Goal: Task Accomplishment & Management: Manage account settings

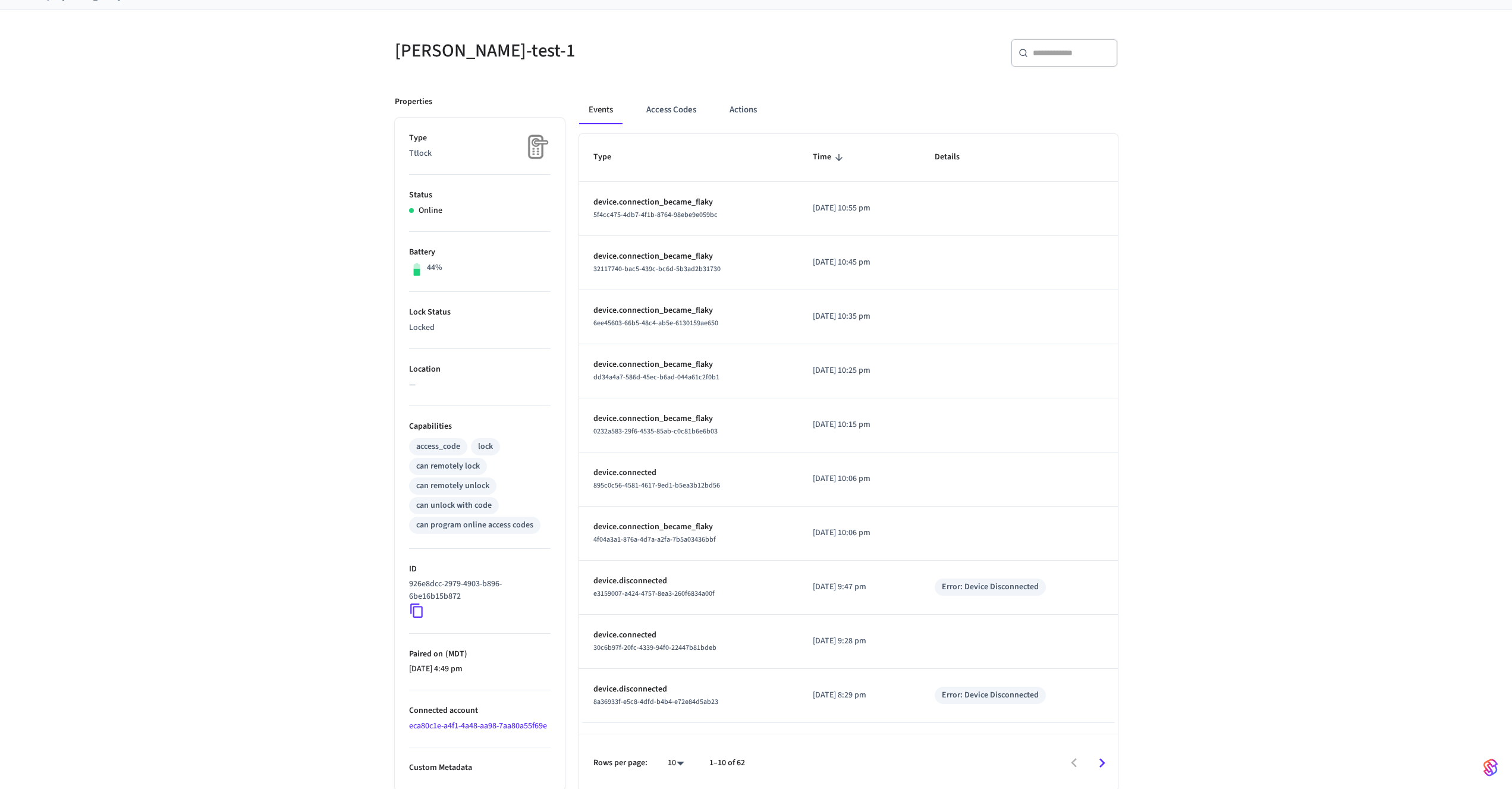
scroll to position [80, 0]
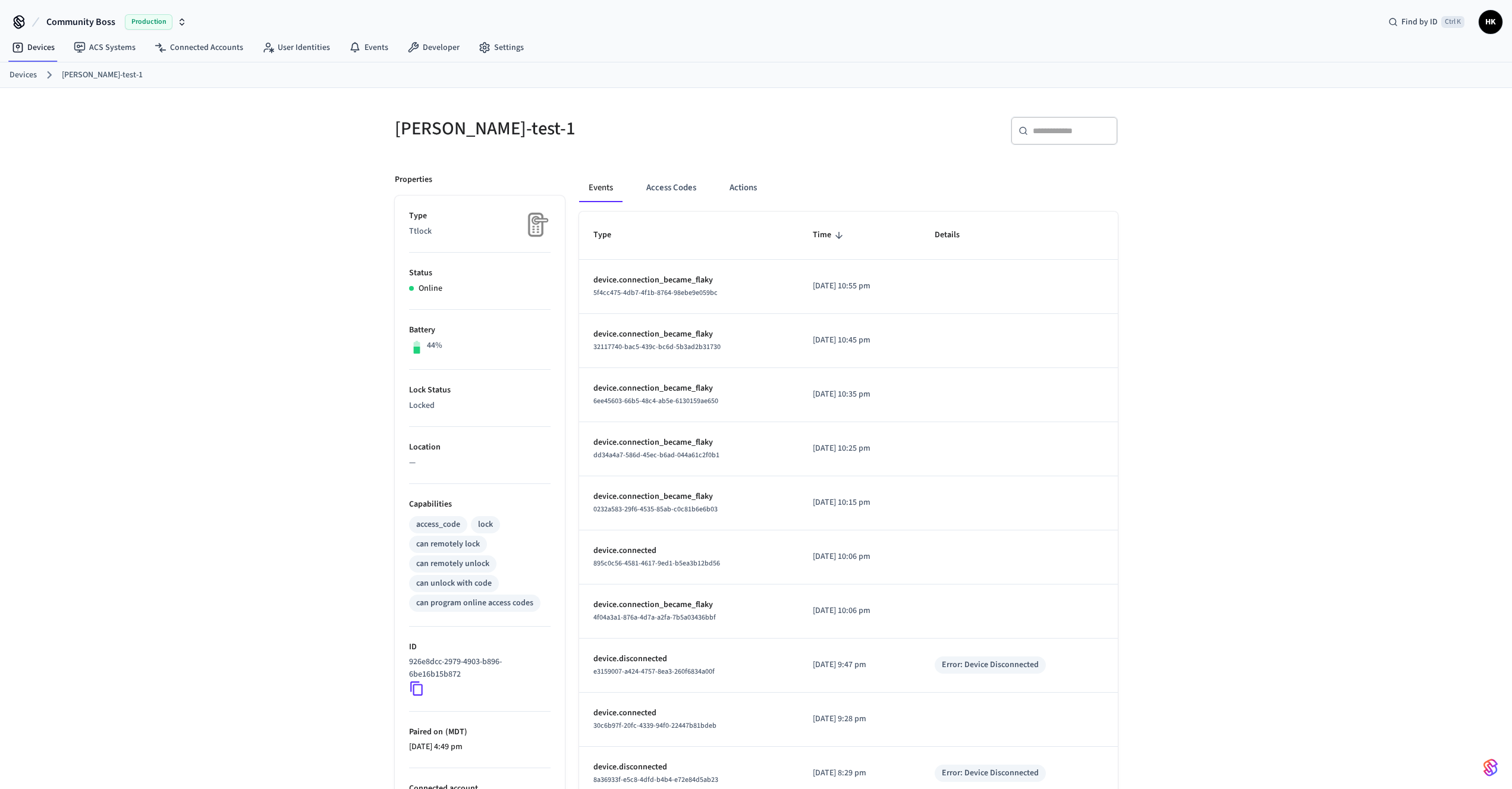
scroll to position [80, 0]
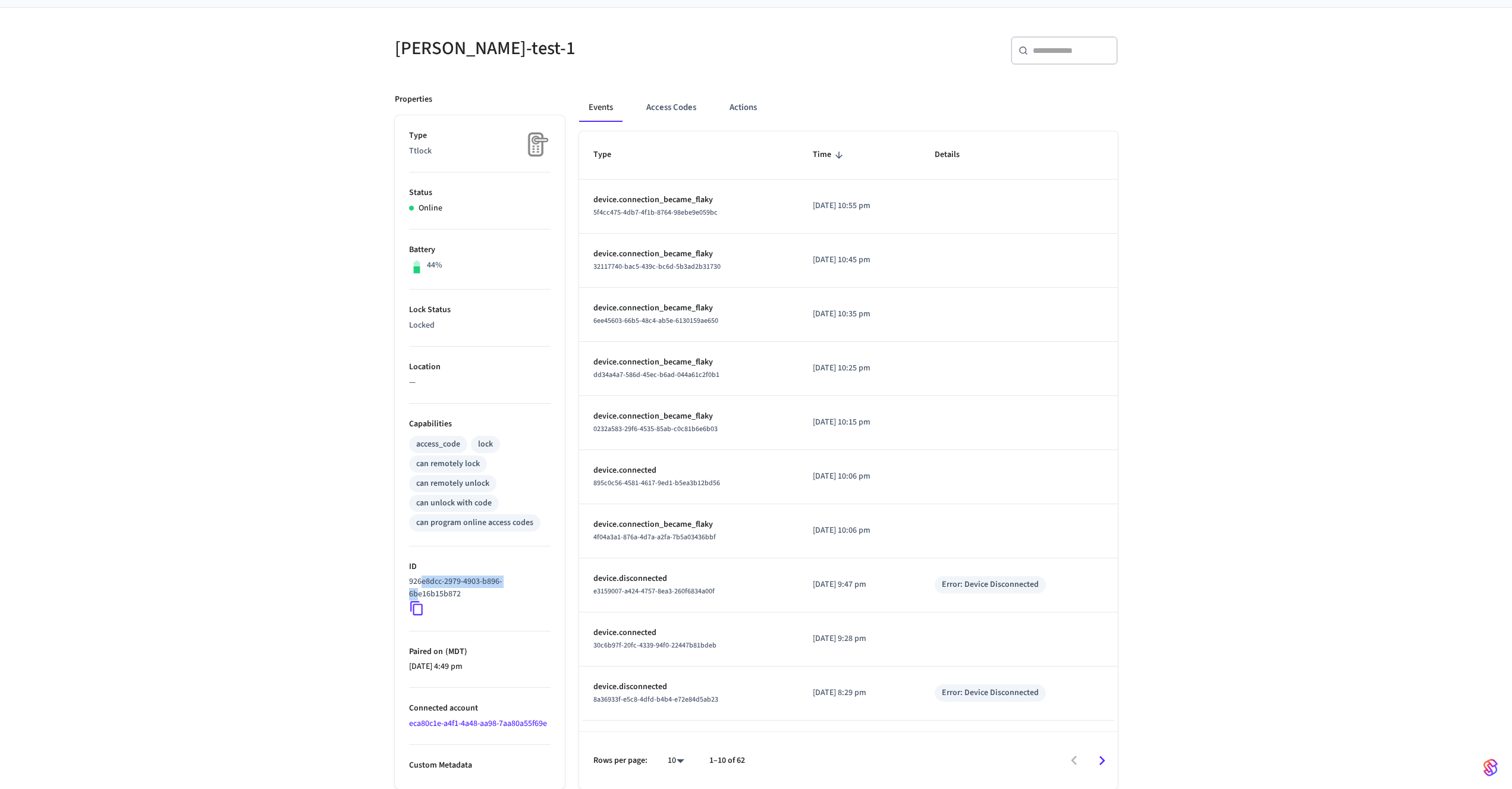
drag, startPoint x: 420, startPoint y: 580, endPoint x: 436, endPoint y: 597, distance: 23.3
click at [436, 597] on p "926e8dcc-2979-4903-b896-6be16b15b872" at bounding box center [477, 588] width 137 height 25
drag, startPoint x: 435, startPoint y: 584, endPoint x: 437, endPoint y: 595, distance: 11.2
click at [437, 595] on p "926e8dcc-2979-4903-b896-6be16b15b872" at bounding box center [477, 588] width 137 height 25
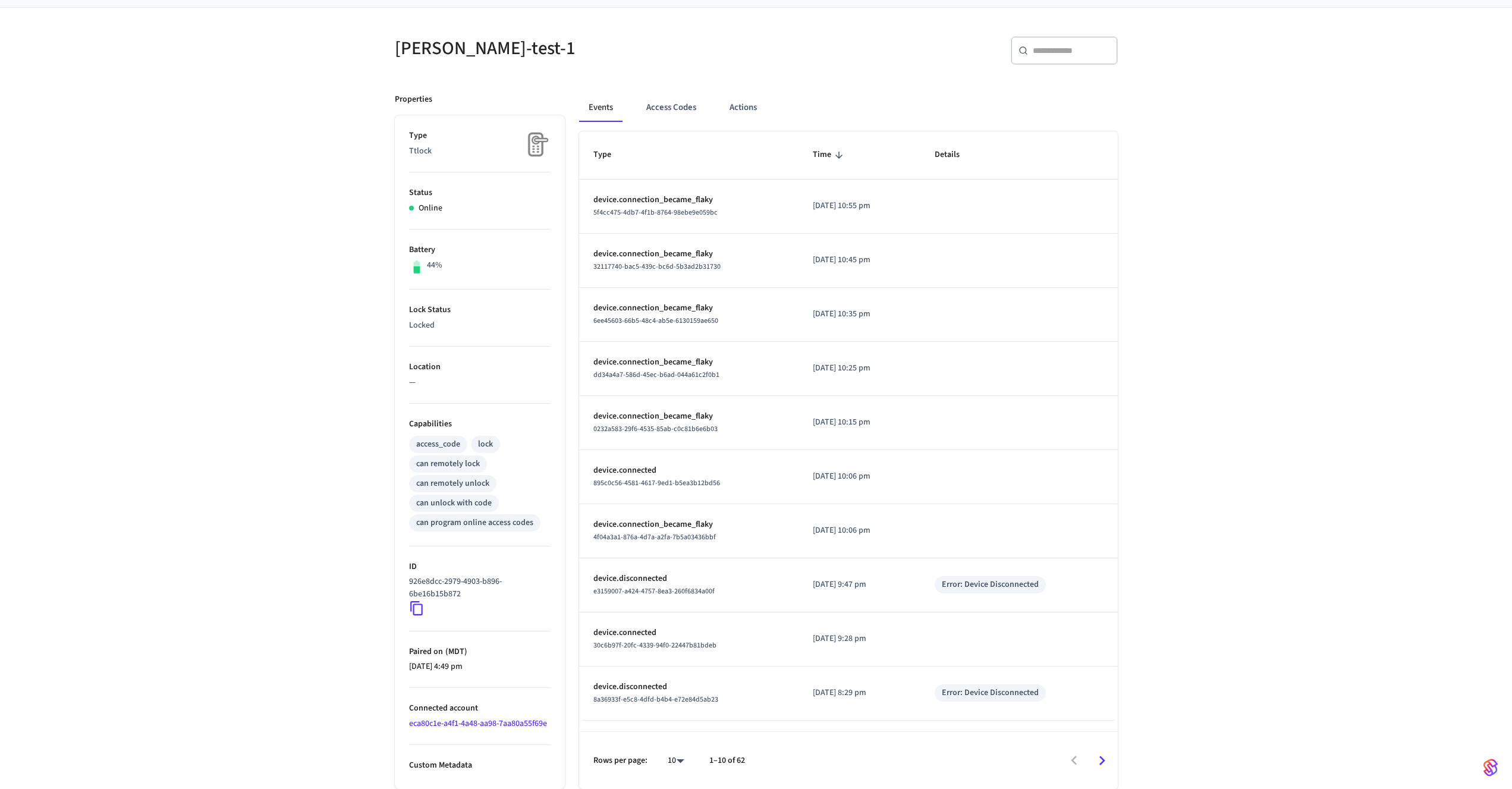
click at [440, 591] on p "926e8dcc-2979-4903-b896-6be16b15b872" at bounding box center [477, 588] width 137 height 25
drag, startPoint x: 440, startPoint y: 584, endPoint x: 440, endPoint y: 597, distance: 13.0
click at [440, 597] on p "926e8dcc-2979-4903-b896-6be16b15b872" at bounding box center [477, 588] width 137 height 25
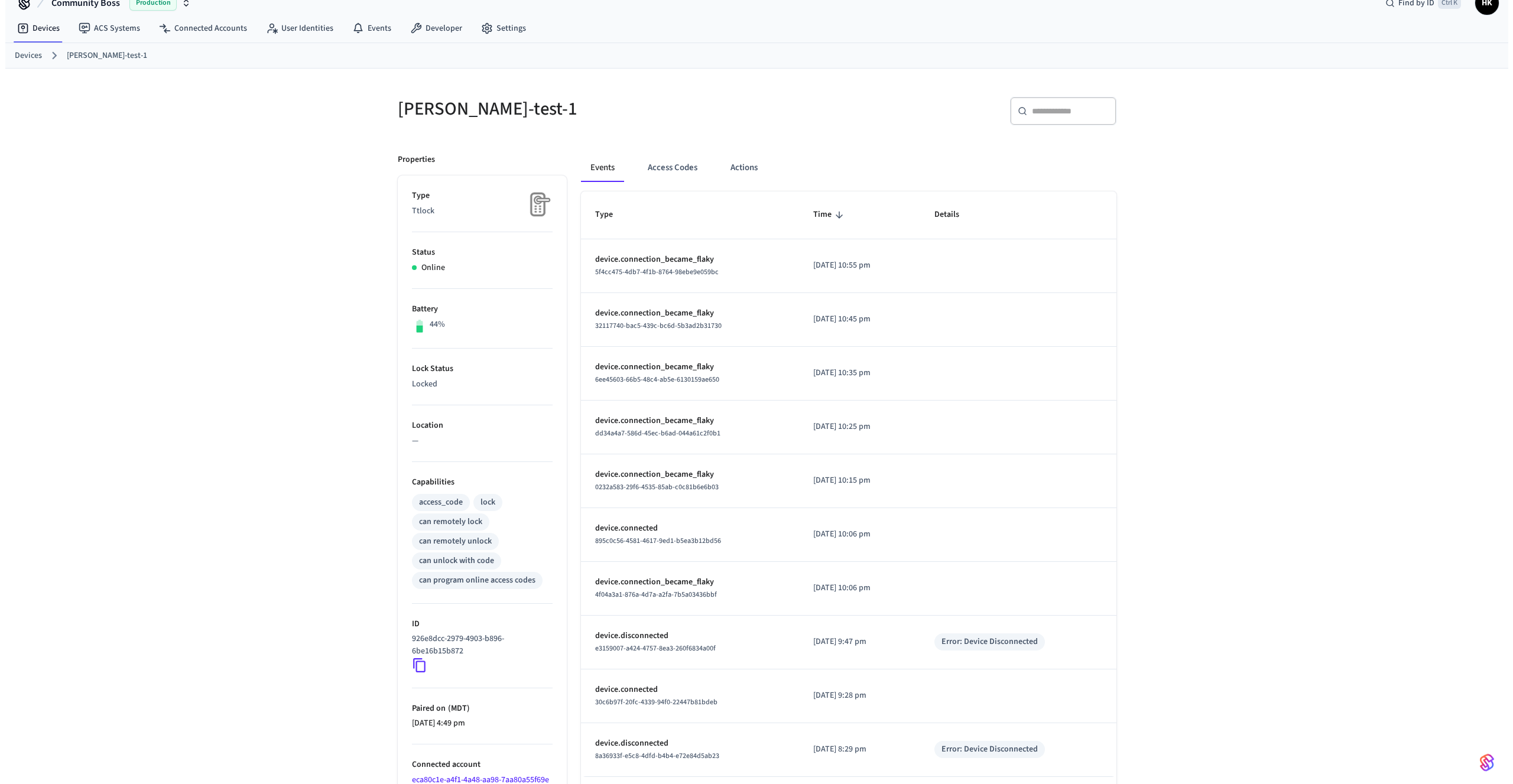
scroll to position [0, 0]
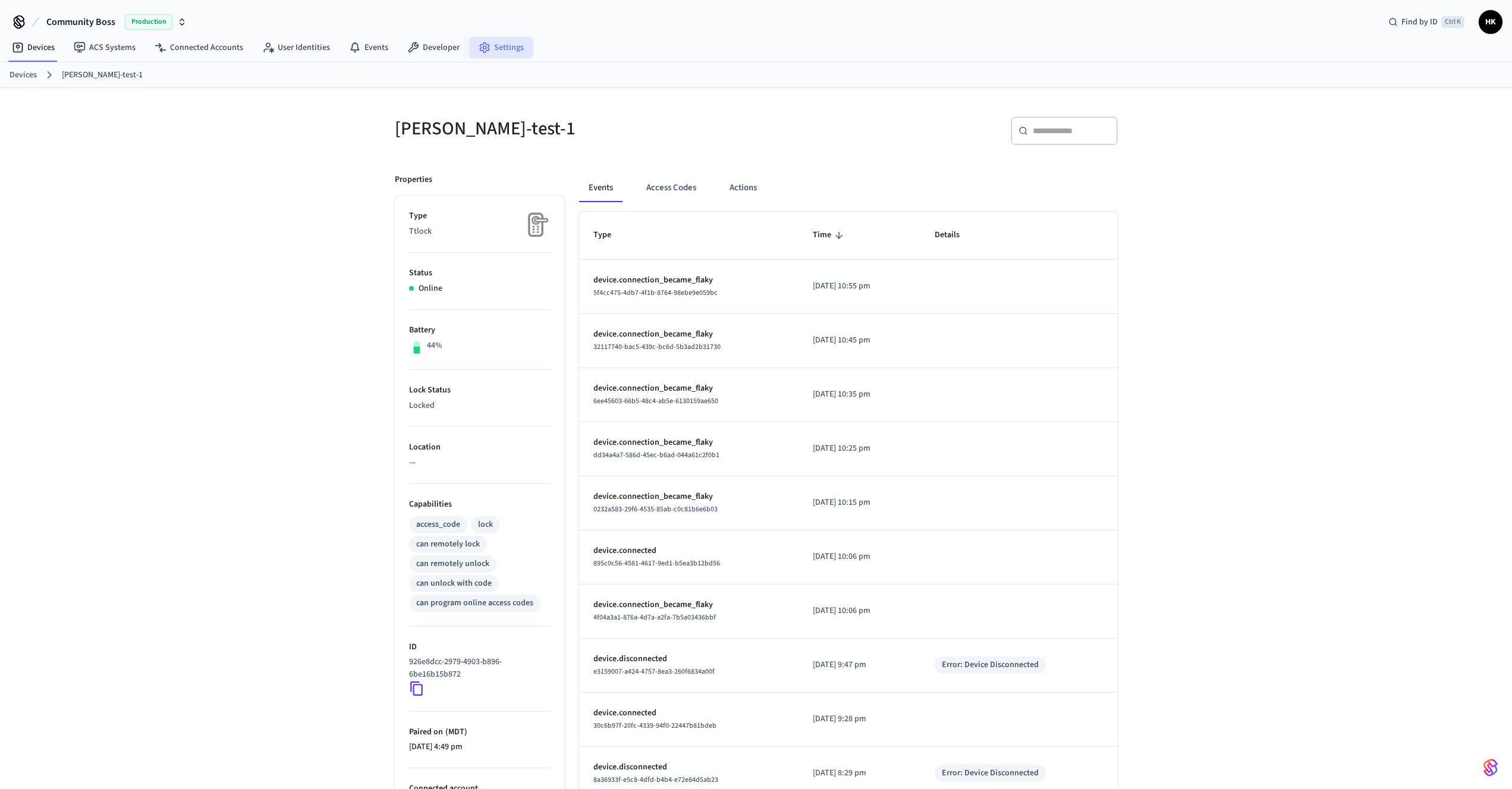
click at [488, 50] on link "Settings" at bounding box center [501, 47] width 64 height 21
click at [448, 58] on link "Developer" at bounding box center [433, 47] width 71 height 21
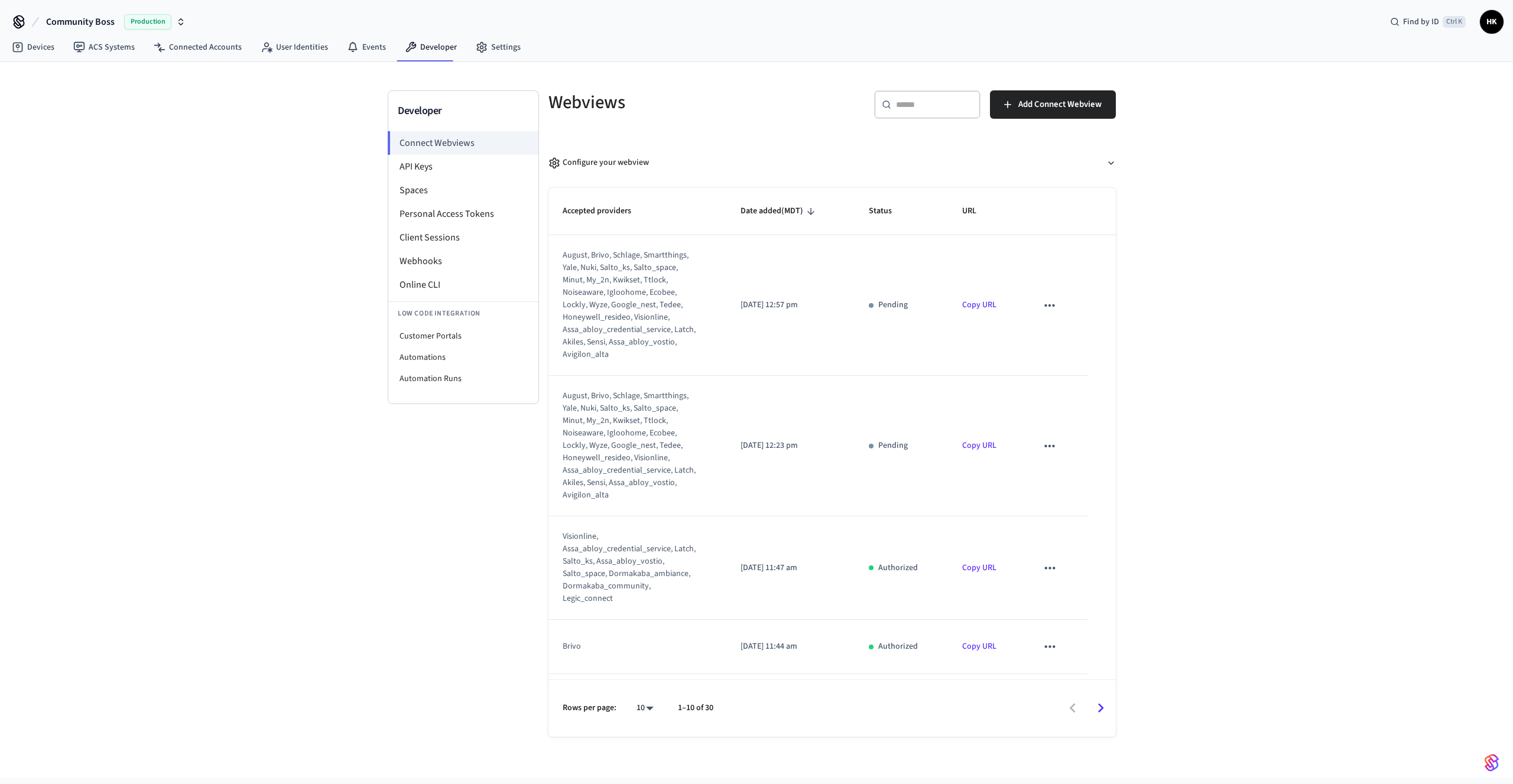
click at [165, 21] on span "Production" at bounding box center [148, 21] width 47 height 15
click at [246, 183] on div "Developer Connect Webviews API Keys Spaces Personal Access Tokens Client Sessio…" at bounding box center [756, 419] width 1513 height 716
click at [45, 49] on link "Devices" at bounding box center [33, 47] width 62 height 21
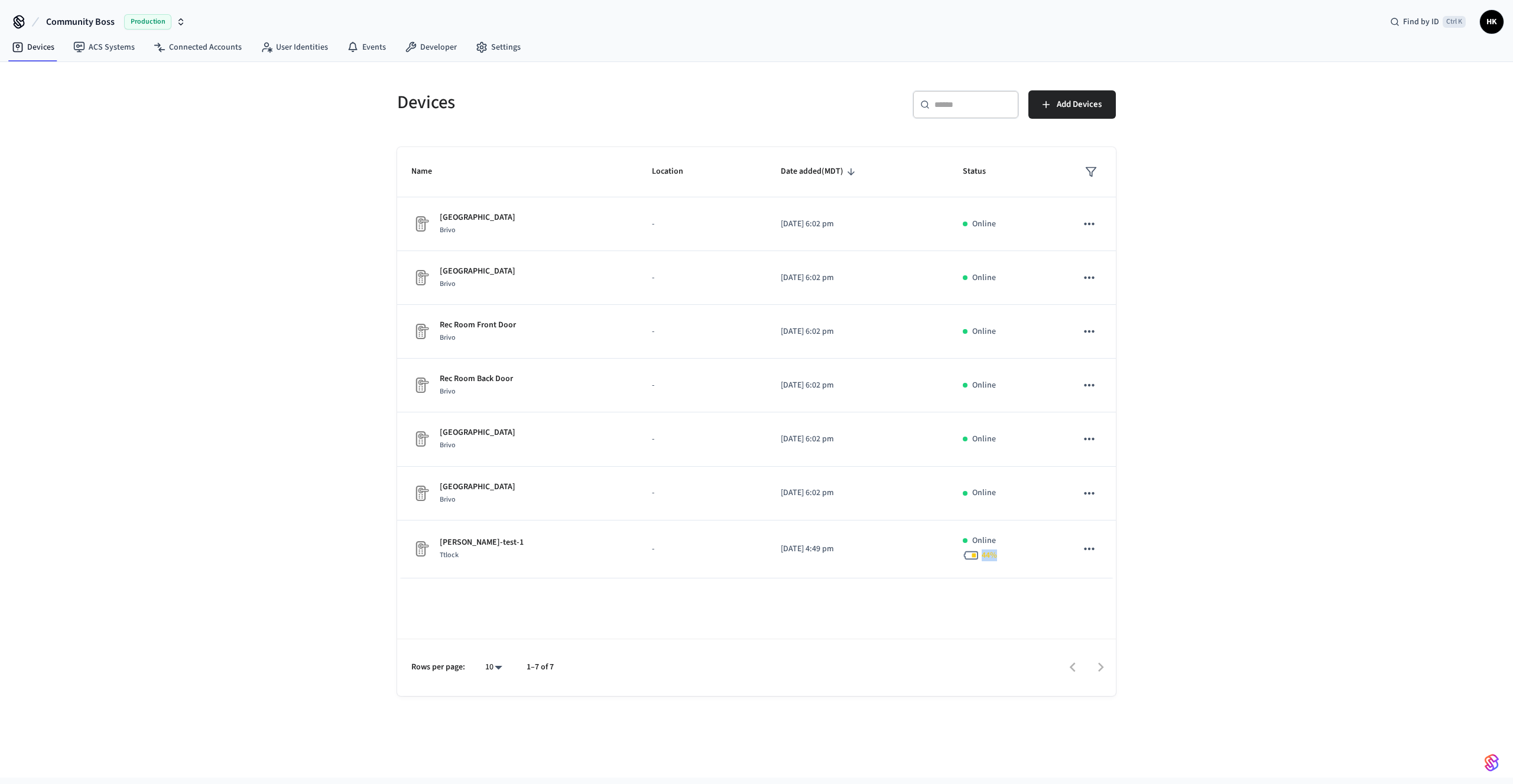
drag, startPoint x: 476, startPoint y: 542, endPoint x: 1138, endPoint y: 543, distance: 662.0
click at [1116, 543] on div "Name Location Date added (MDT) Status South West Pool Gate Brivo - 2025/08/13 a…" at bounding box center [756, 363] width 719 height 431
click at [1147, 557] on div "Devices ​ ​ Add Devices Name Location Date added (MDT) Status South West Pool G…" at bounding box center [756, 419] width 1513 height 716
click at [156, 23] on span "Production" at bounding box center [148, 21] width 47 height 15
click at [63, 96] on span "New Workspace" at bounding box center [60, 101] width 56 height 13
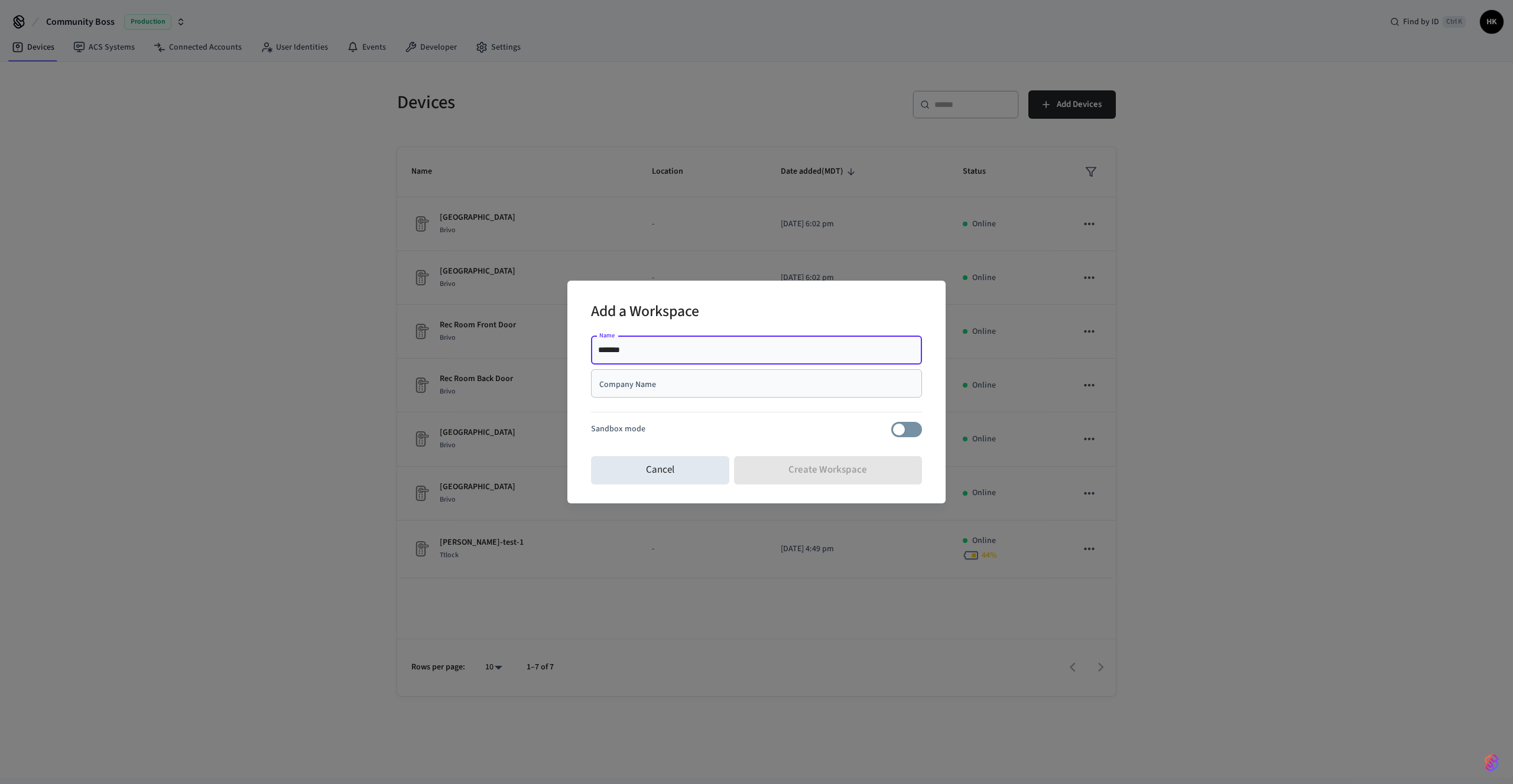
type input "*******"
click at [680, 391] on div "Company Name" at bounding box center [756, 383] width 331 height 29
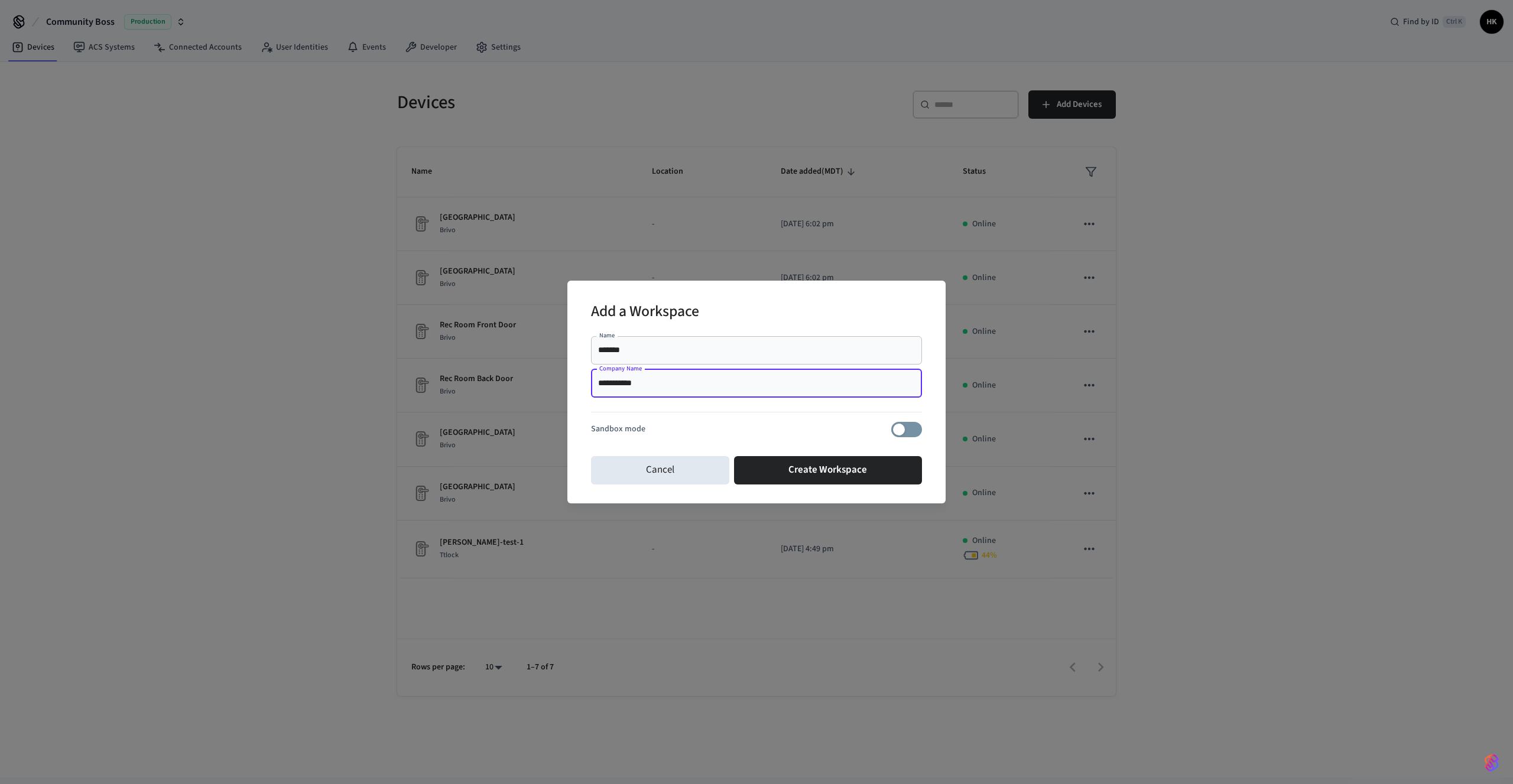
type input "**********"
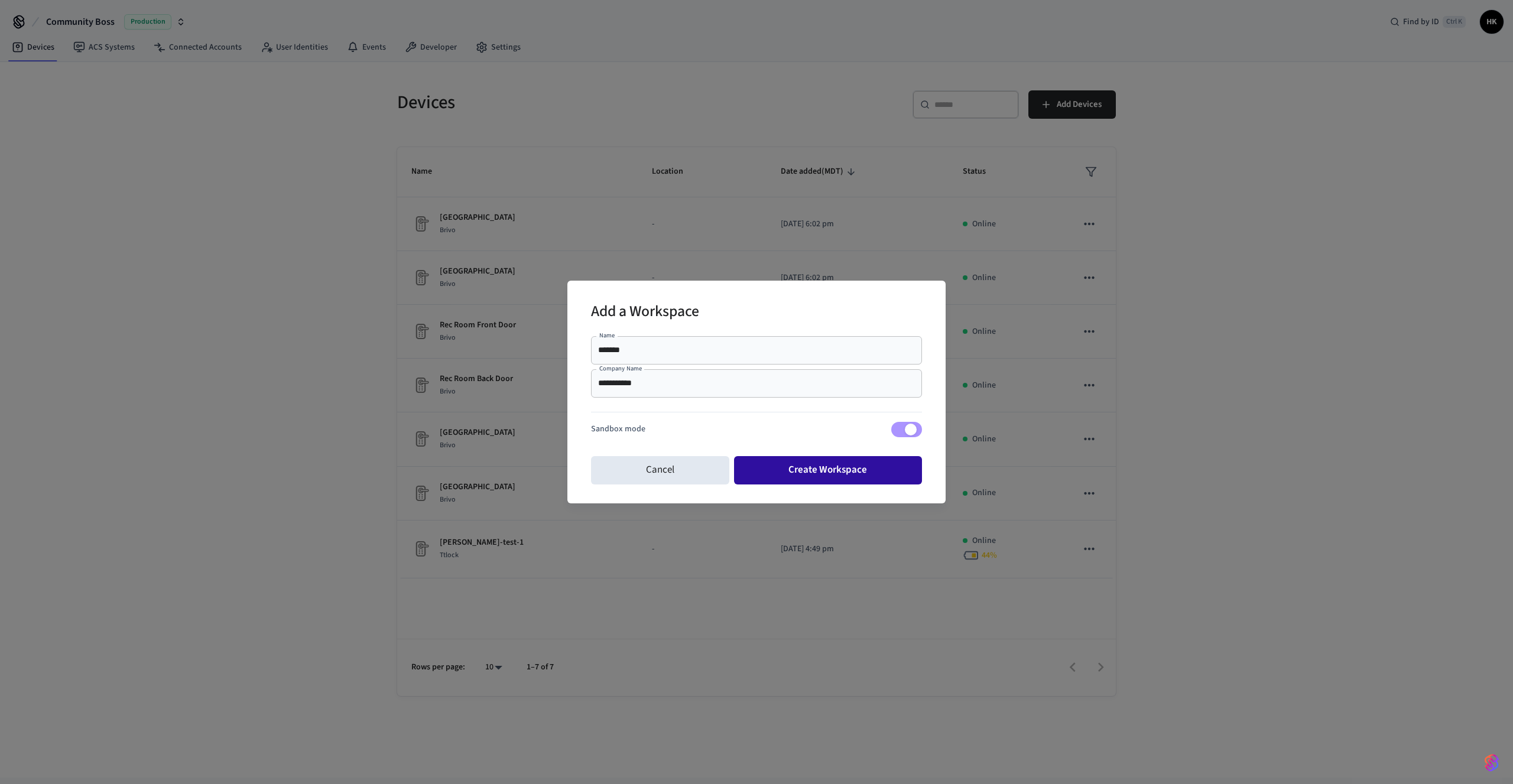
click at [828, 477] on button "Create Workspace" at bounding box center [829, 470] width 188 height 29
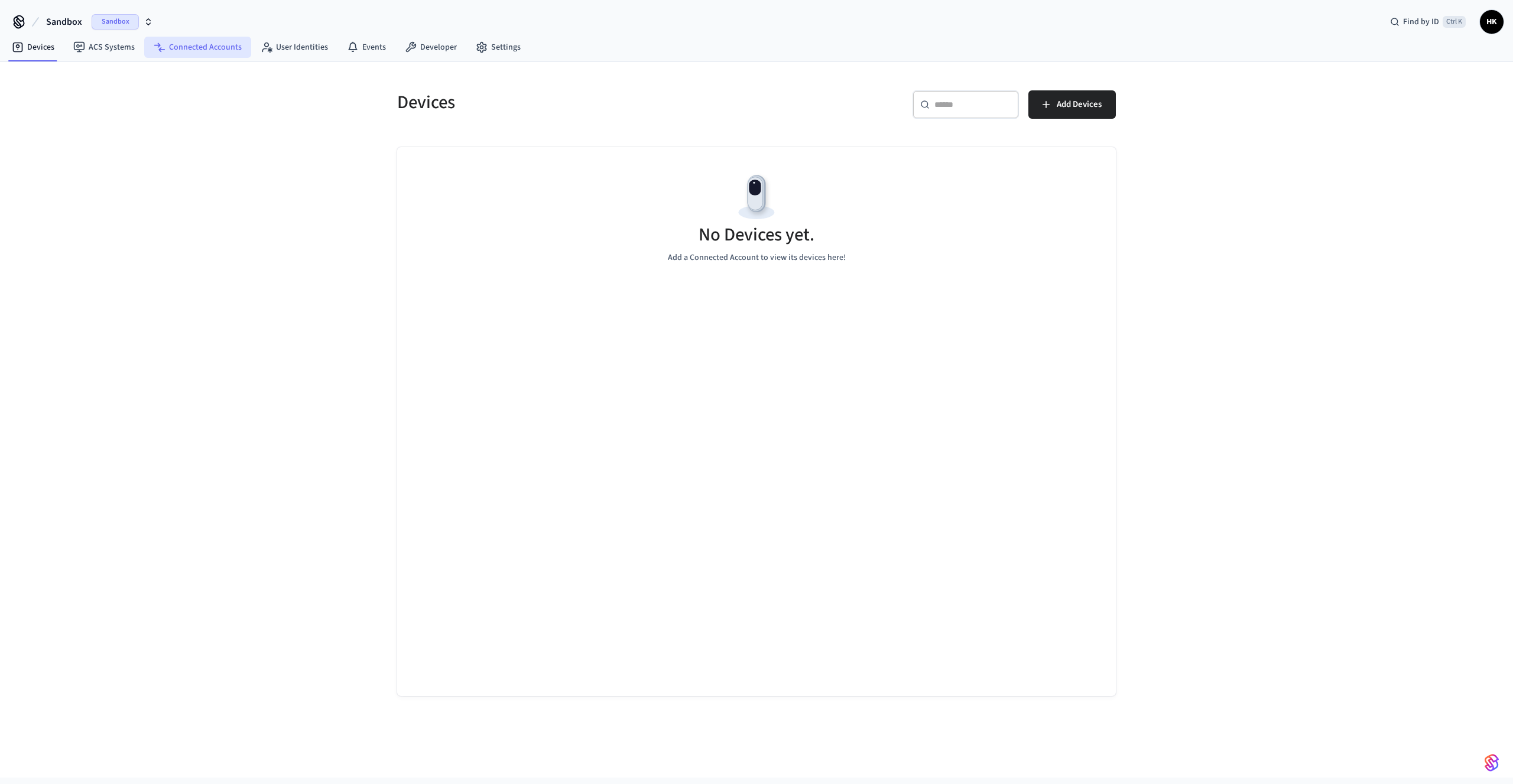
click at [185, 48] on link "Connected Accounts" at bounding box center [197, 47] width 107 height 21
click at [1116, 93] on button "Connect Account" at bounding box center [1063, 104] width 106 height 29
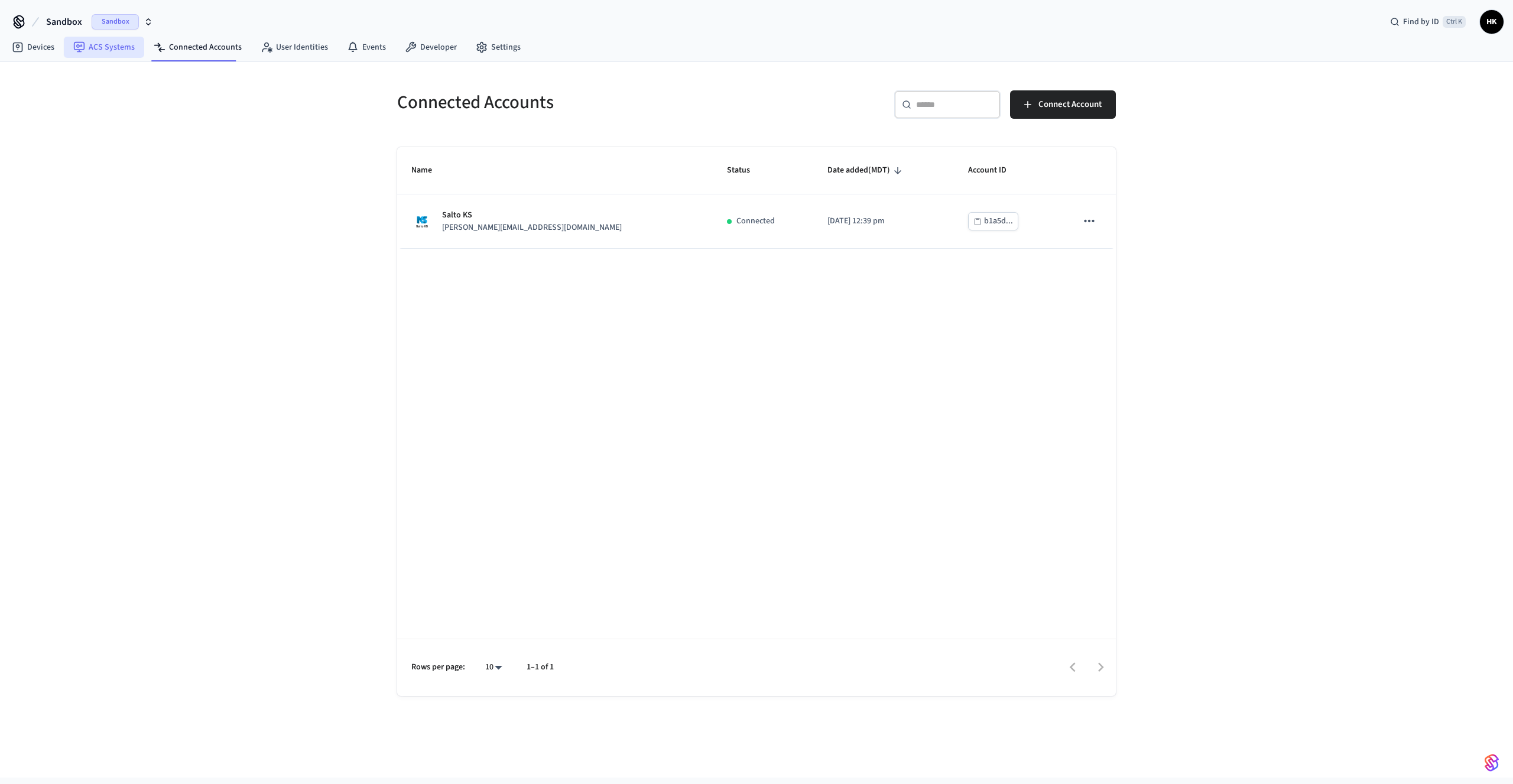
click at [92, 47] on link "ACS Systems" at bounding box center [104, 47] width 80 height 21
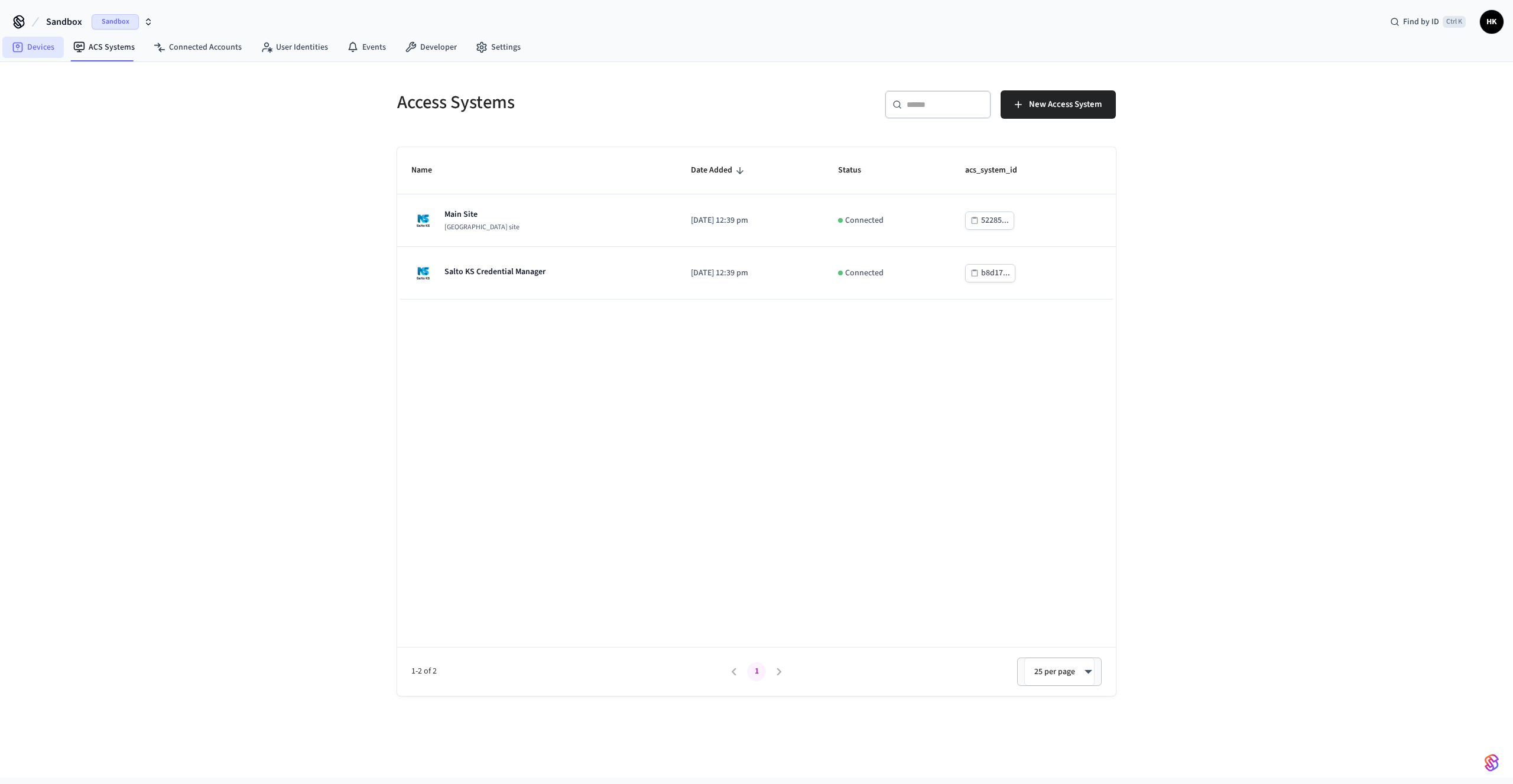
click at [39, 42] on link "Devices" at bounding box center [33, 47] width 62 height 21
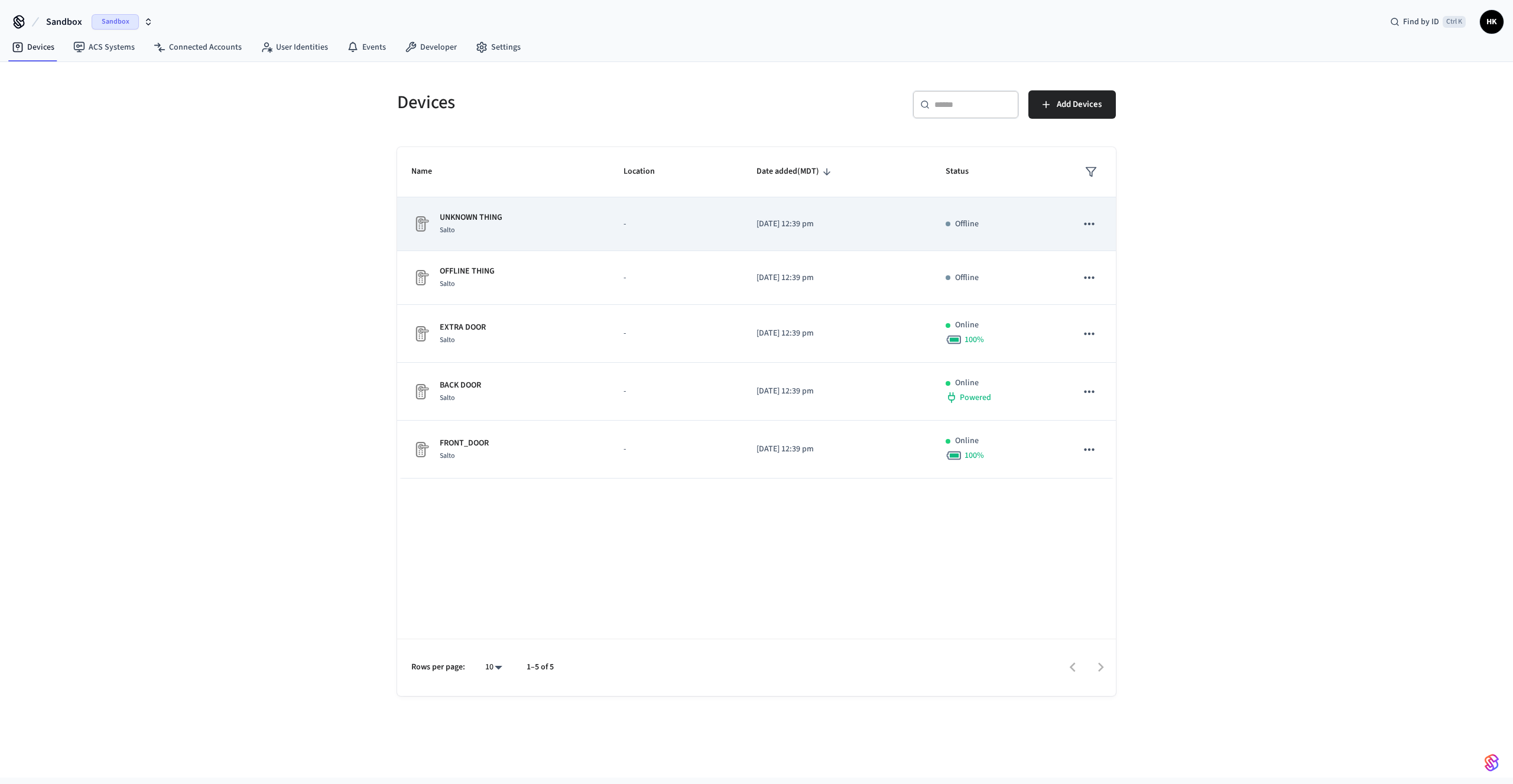
click at [504, 229] on div "UNKNOWN THING Salto" at bounding box center [503, 224] width 184 height 25
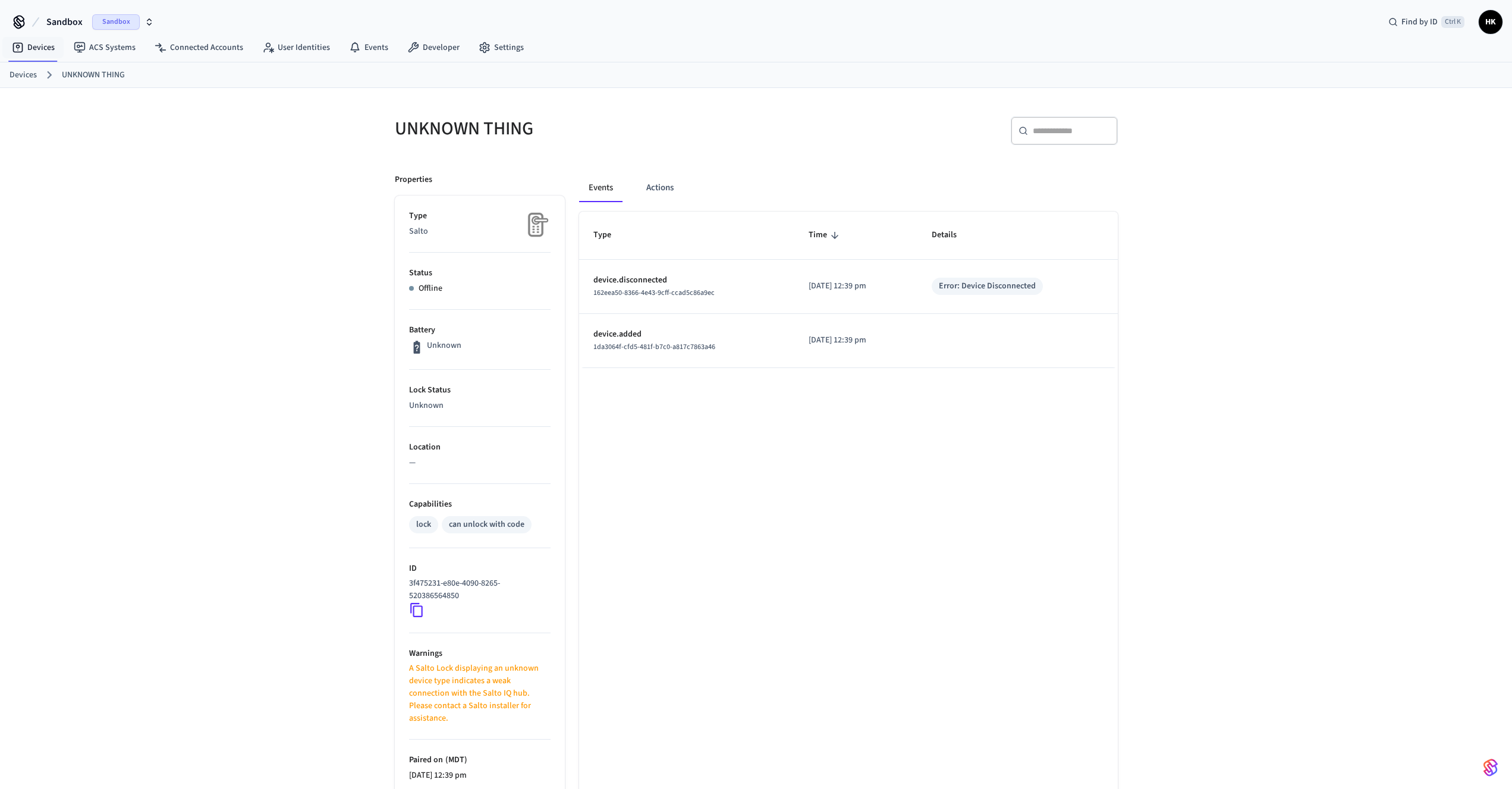
click at [21, 73] on link "Devices" at bounding box center [23, 75] width 27 height 13
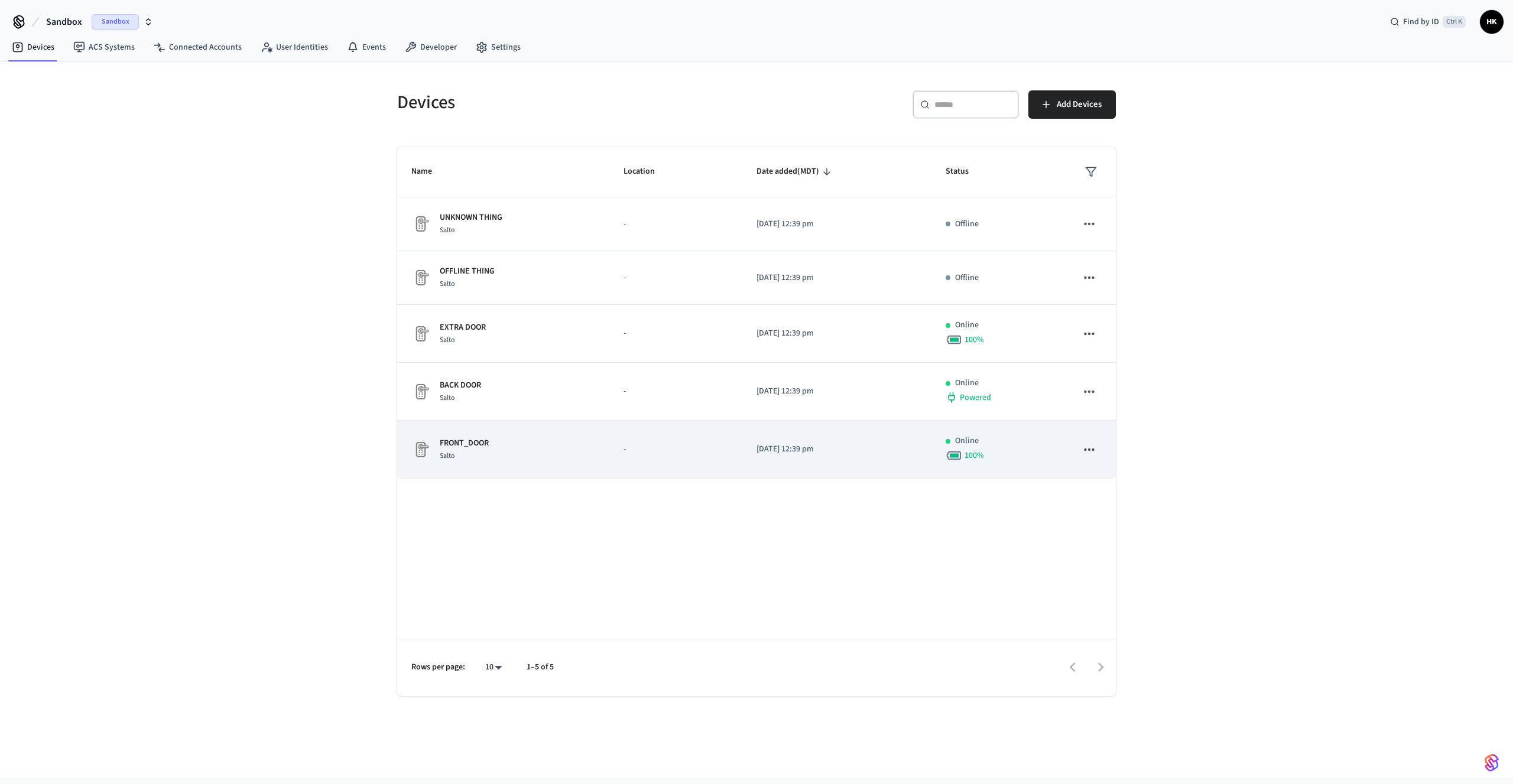
click at [570, 438] on div "FRONT_DOOR Salto" at bounding box center [503, 449] width 184 height 25
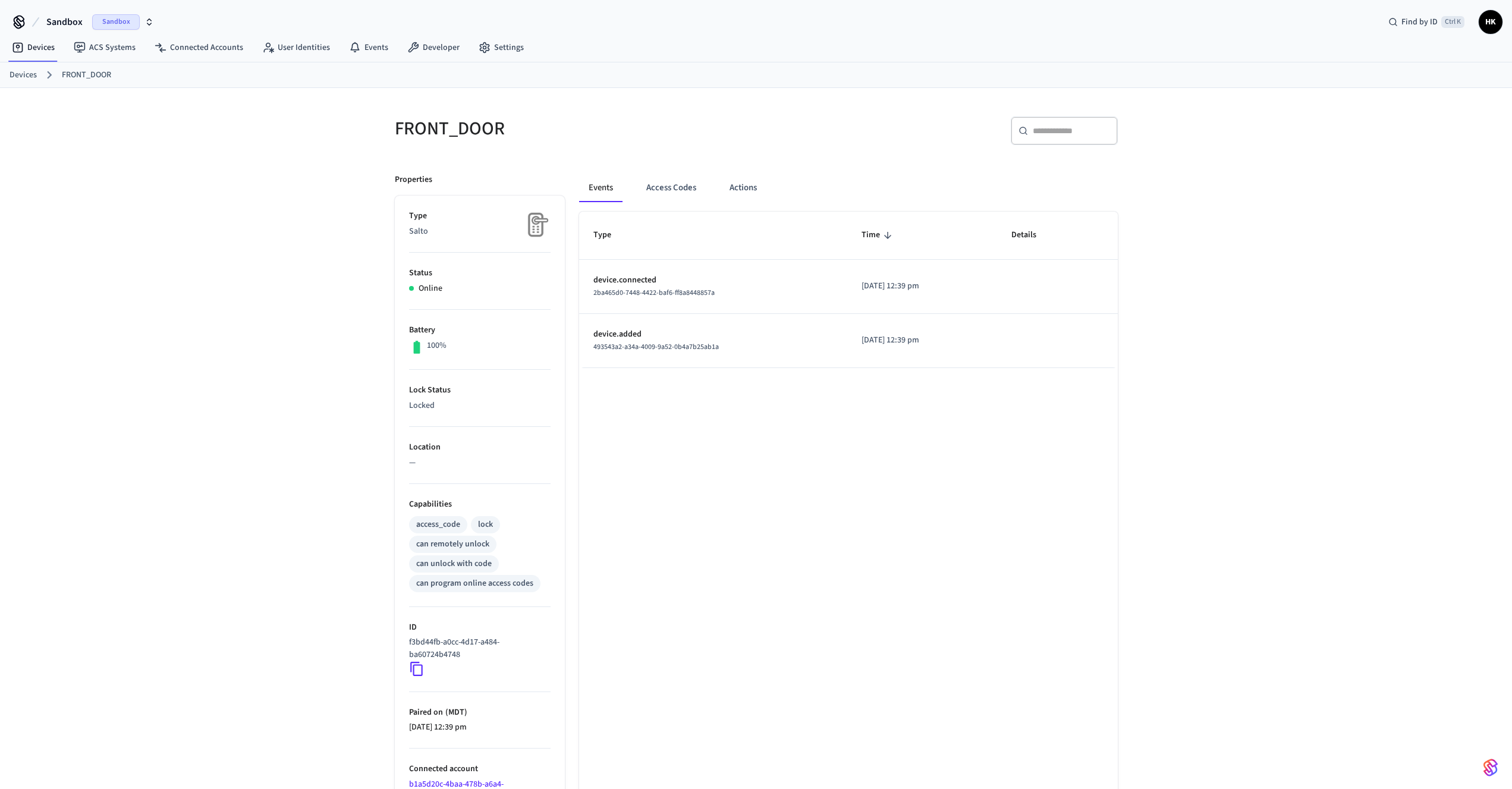
click at [415, 671] on icon at bounding box center [417, 668] width 16 height 16
click at [446, 37] on link "Developer" at bounding box center [433, 47] width 71 height 21
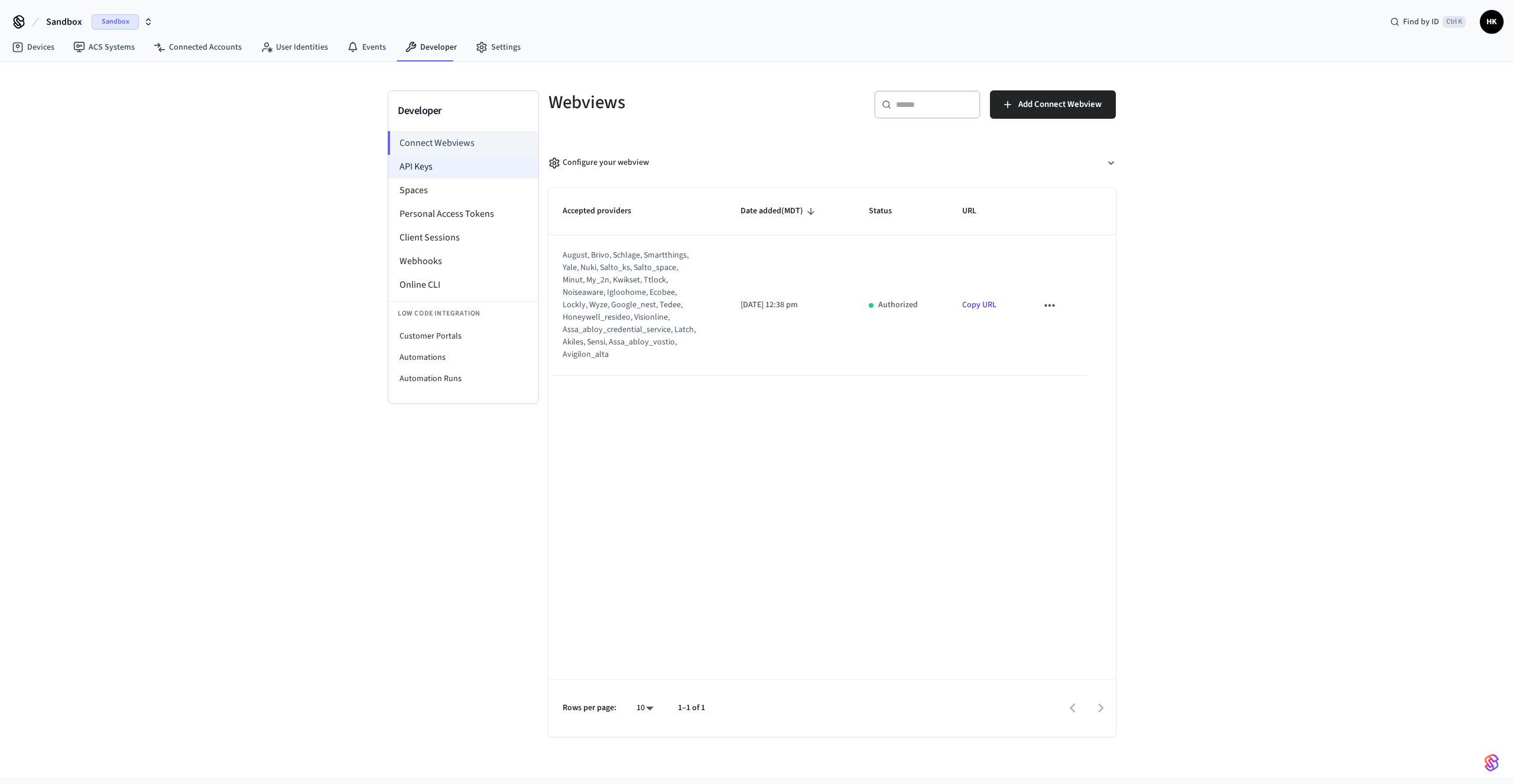
click at [443, 165] on li "API Keys" at bounding box center [464, 166] width 150 height 24
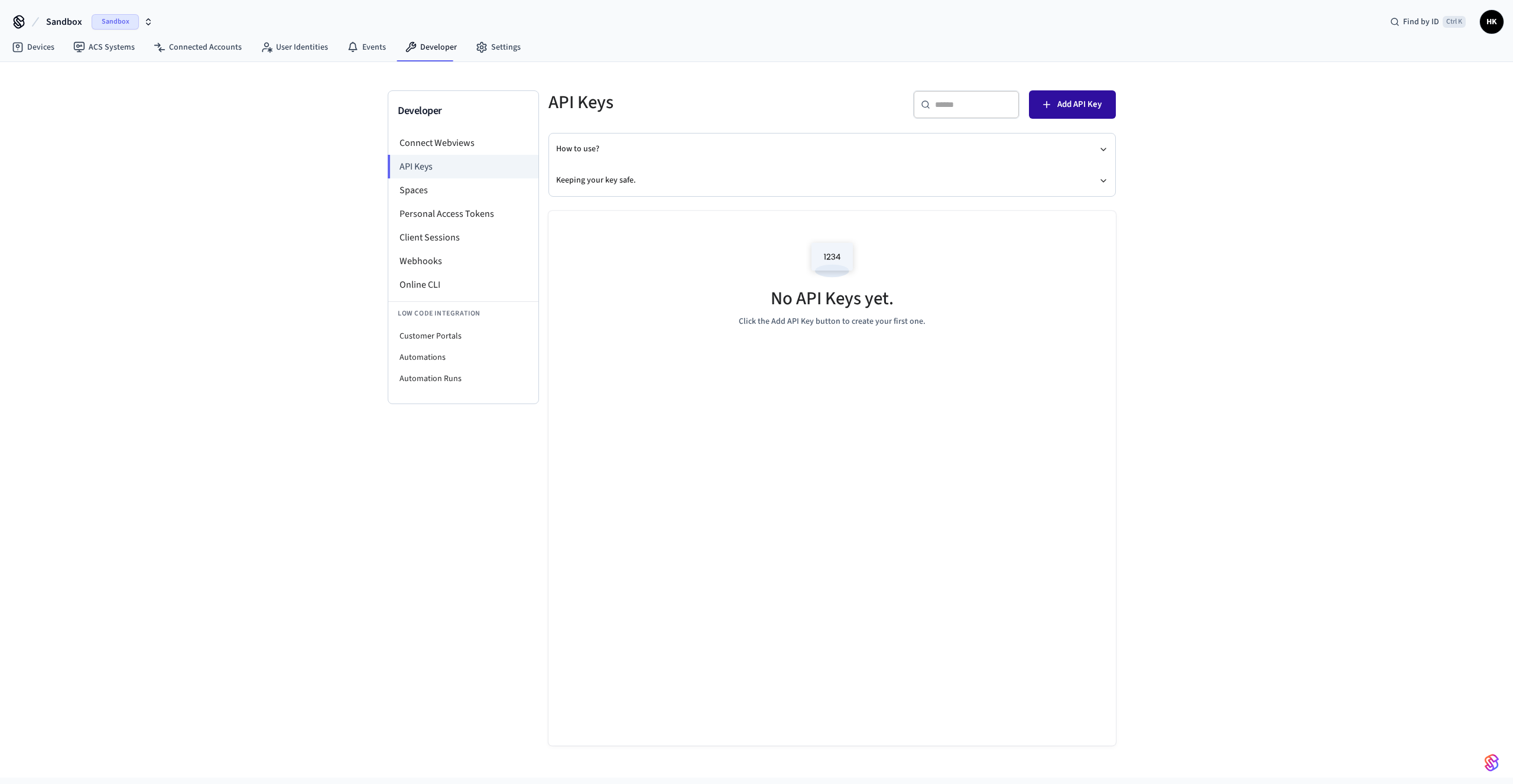
click at [1066, 113] on button "Add API Key" at bounding box center [1073, 104] width 87 height 29
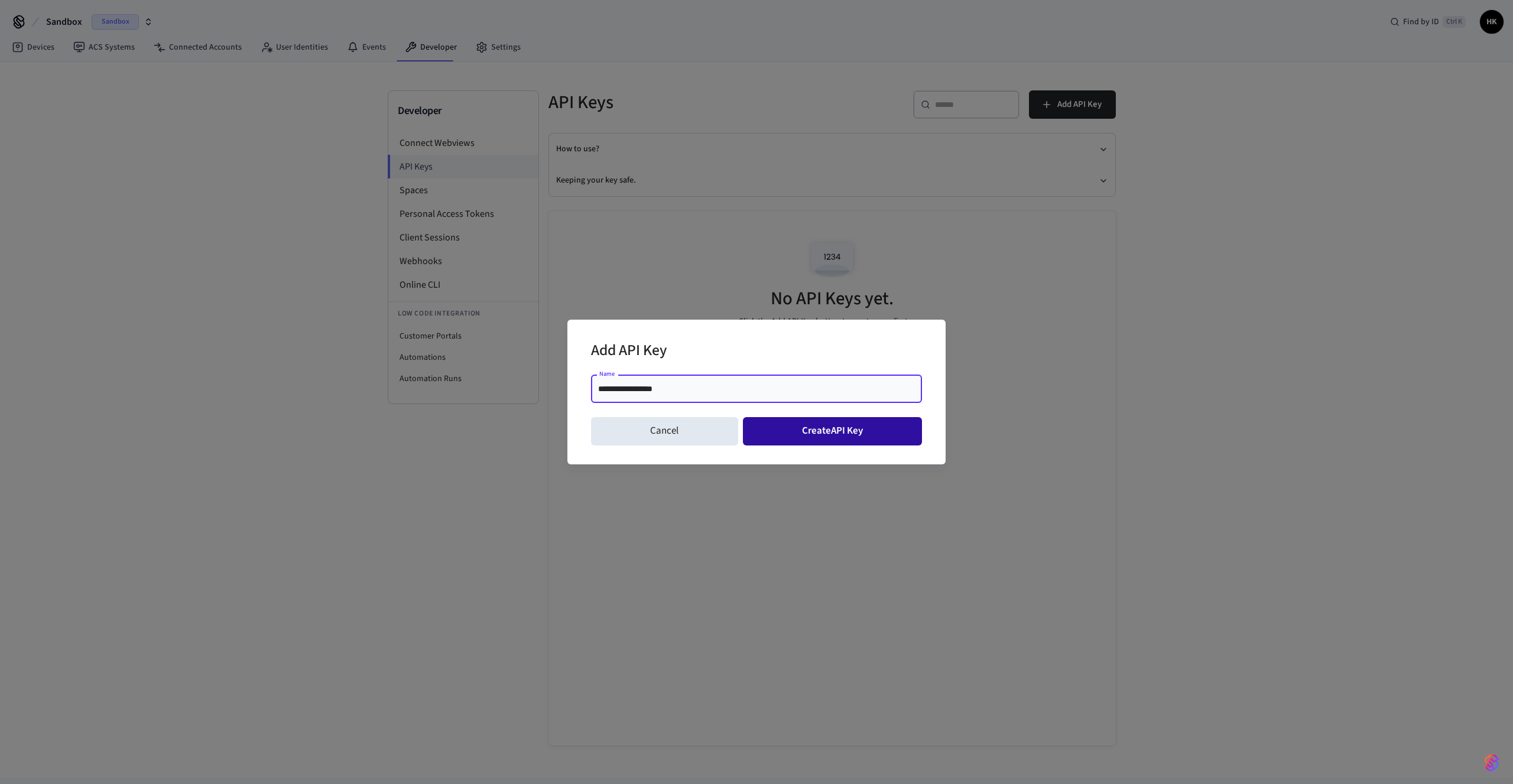
type input "**********"
click at [861, 435] on button "Create API Key" at bounding box center [833, 431] width 180 height 29
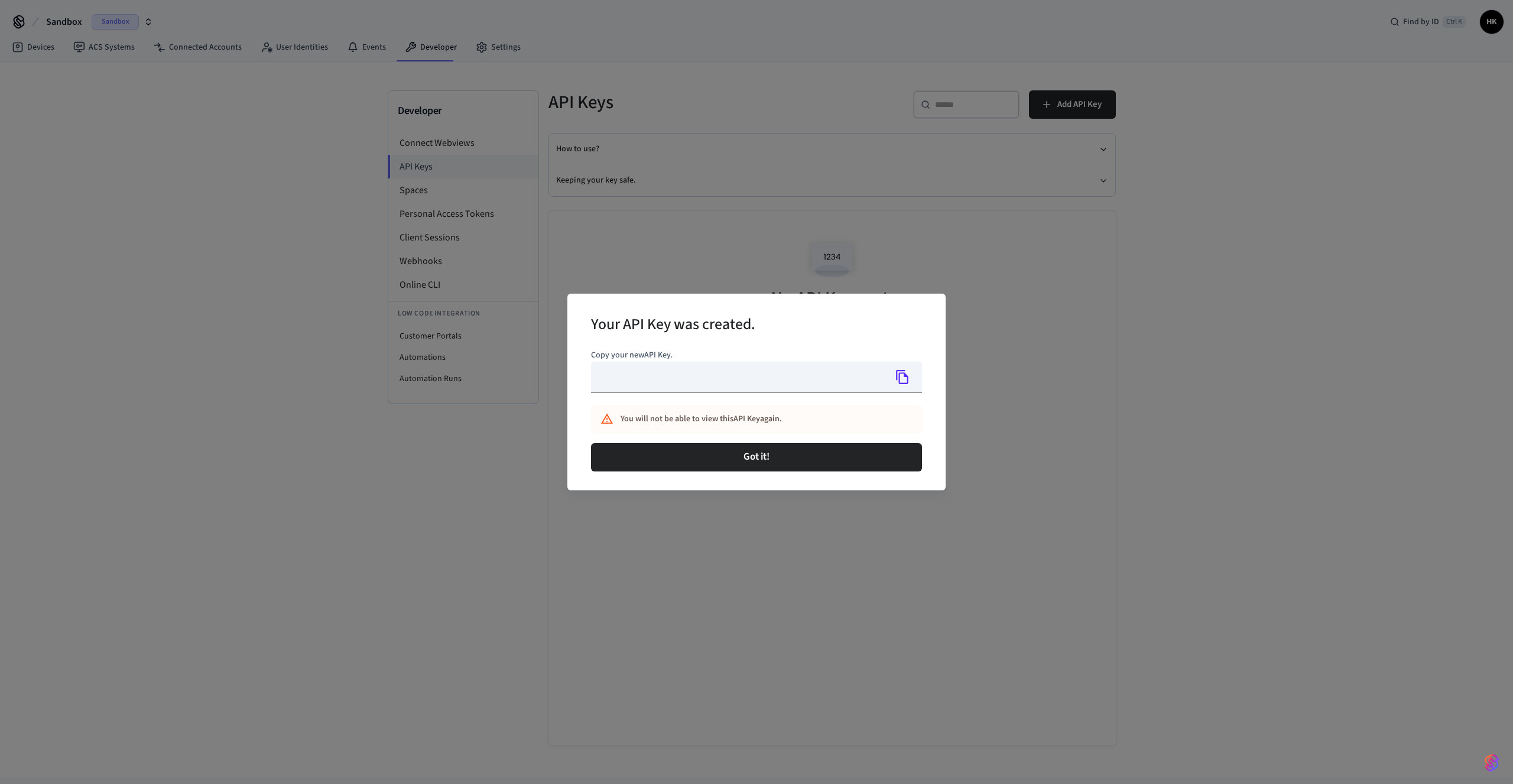
type input "**********"
click at [908, 380] on icon "Copy" at bounding box center [902, 377] width 13 height 14
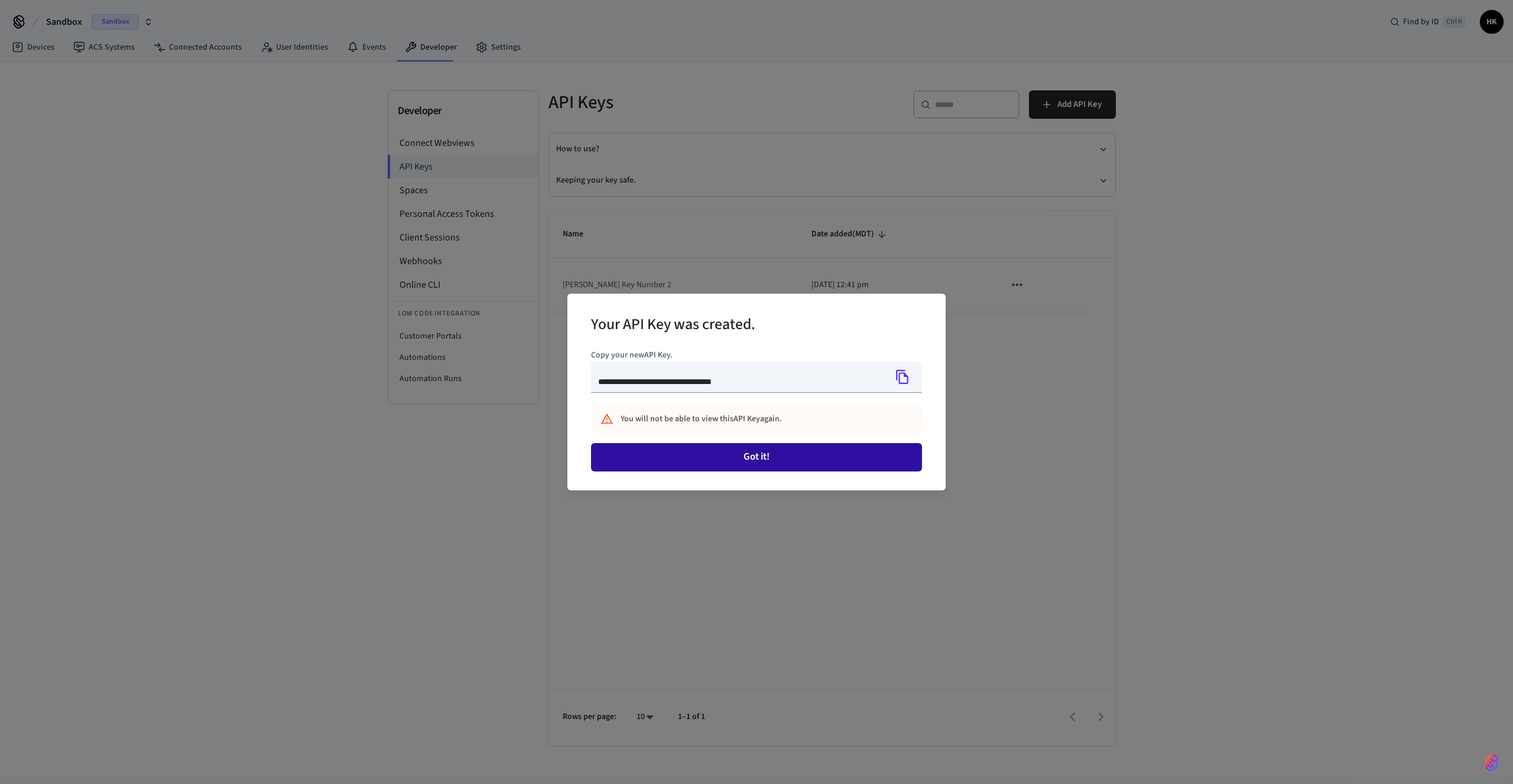
click at [745, 455] on button "Got it!" at bounding box center [756, 457] width 331 height 29
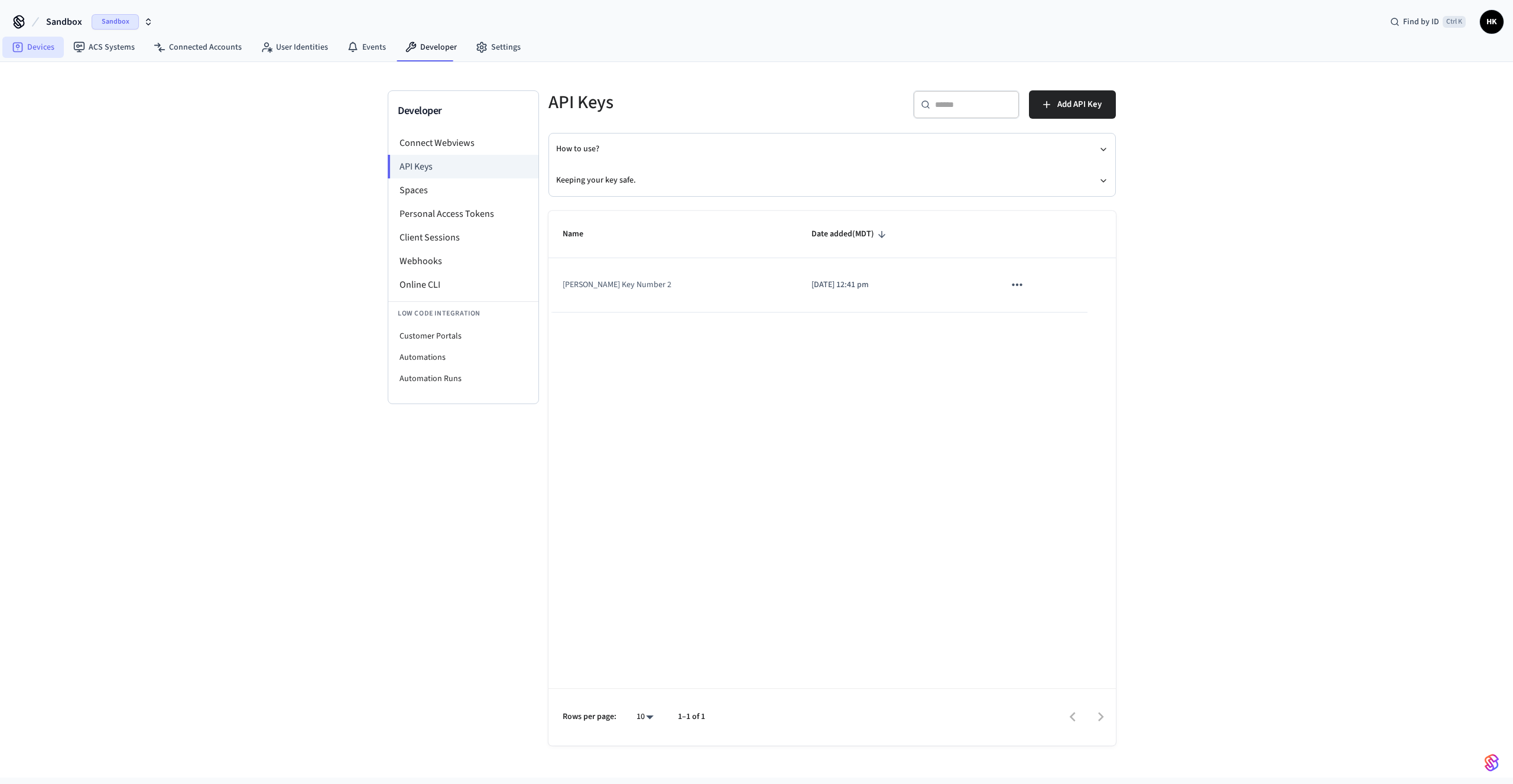
click at [45, 49] on link "Devices" at bounding box center [33, 47] width 62 height 21
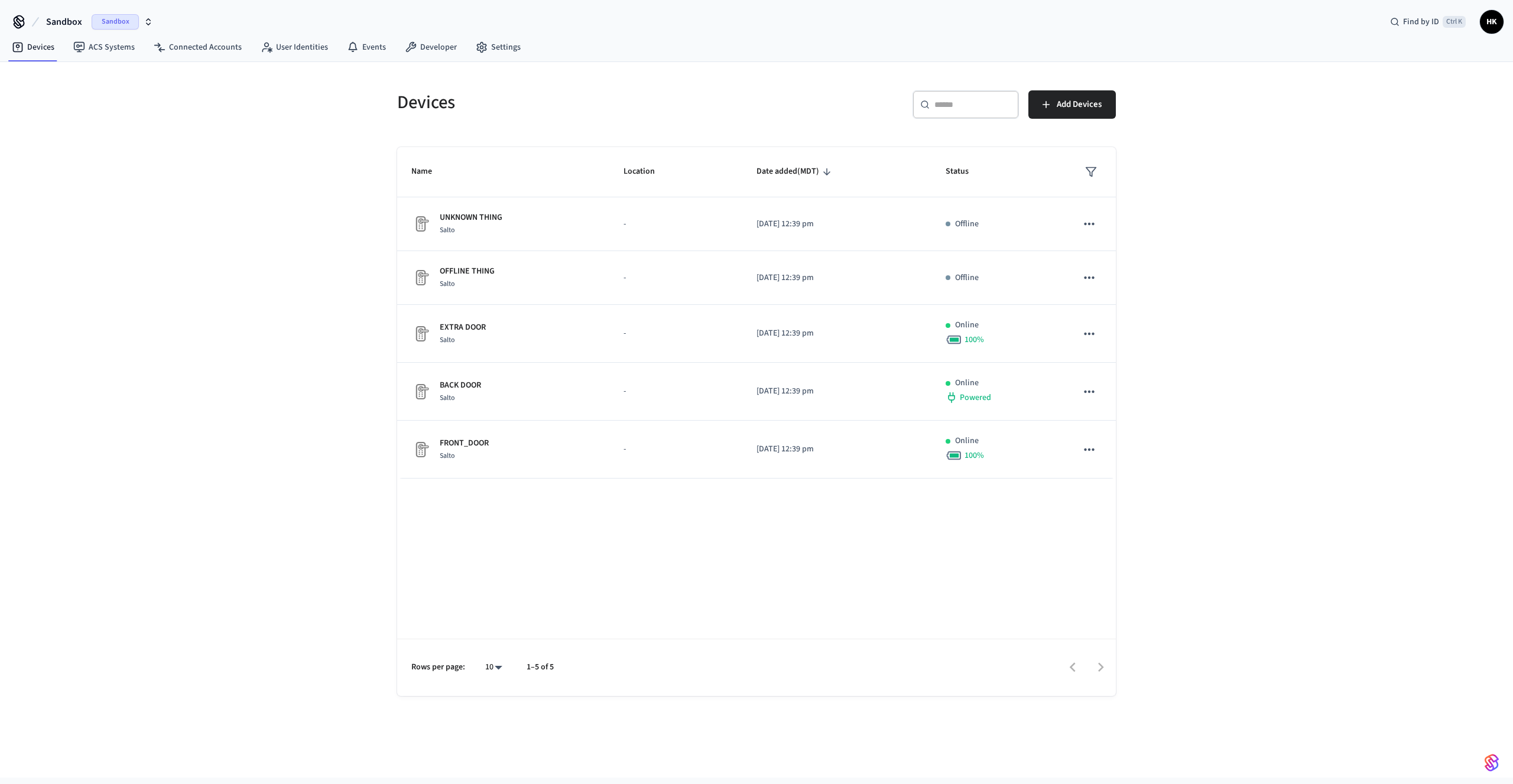
click at [1208, 180] on div "Devices ​ ​ Add Devices Name Location Date added (MDT) Status UNKNOWN THING Sal…" at bounding box center [756, 419] width 1513 height 716
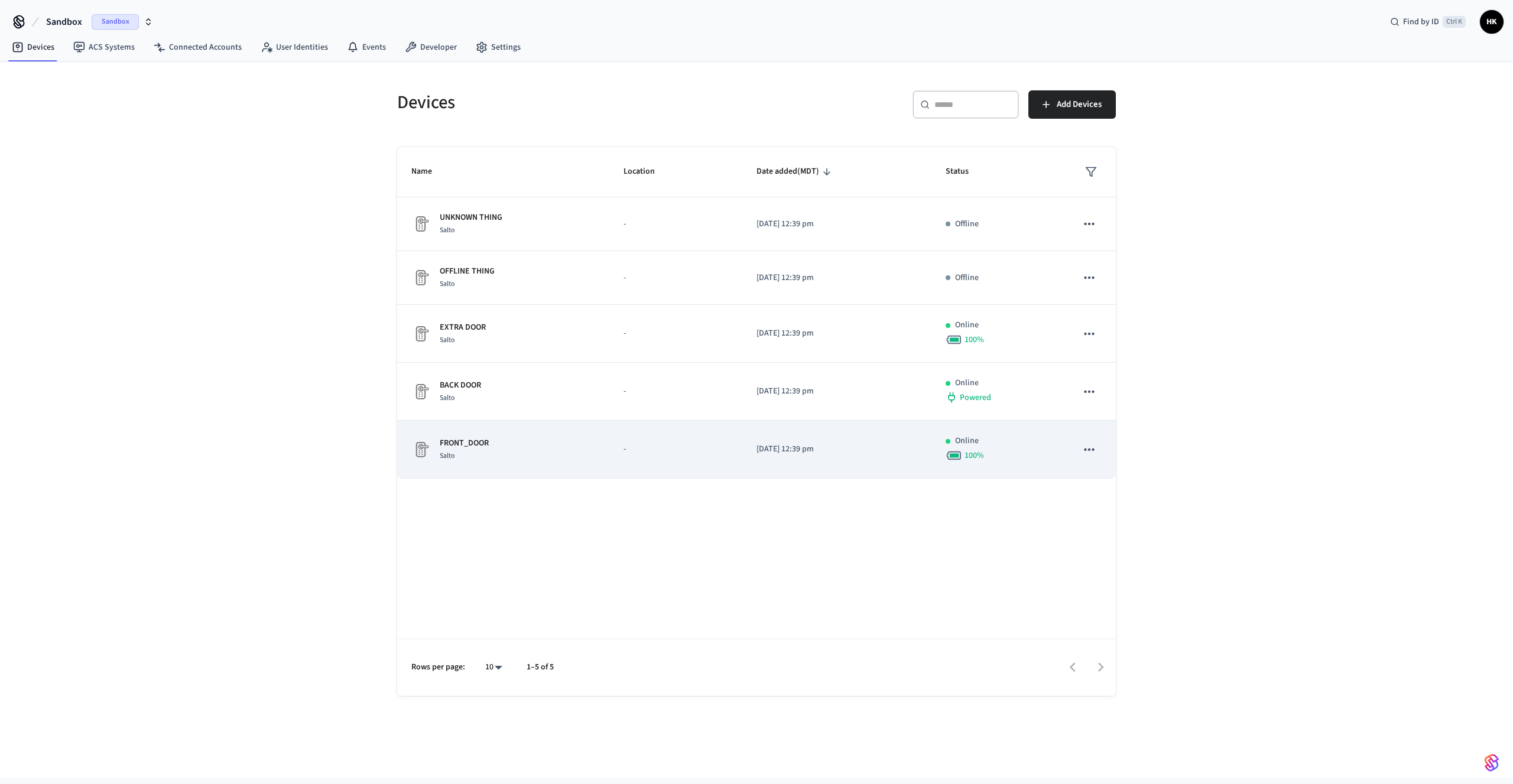
click at [523, 434] on td "FRONT_DOOR Salto" at bounding box center [503, 449] width 212 height 58
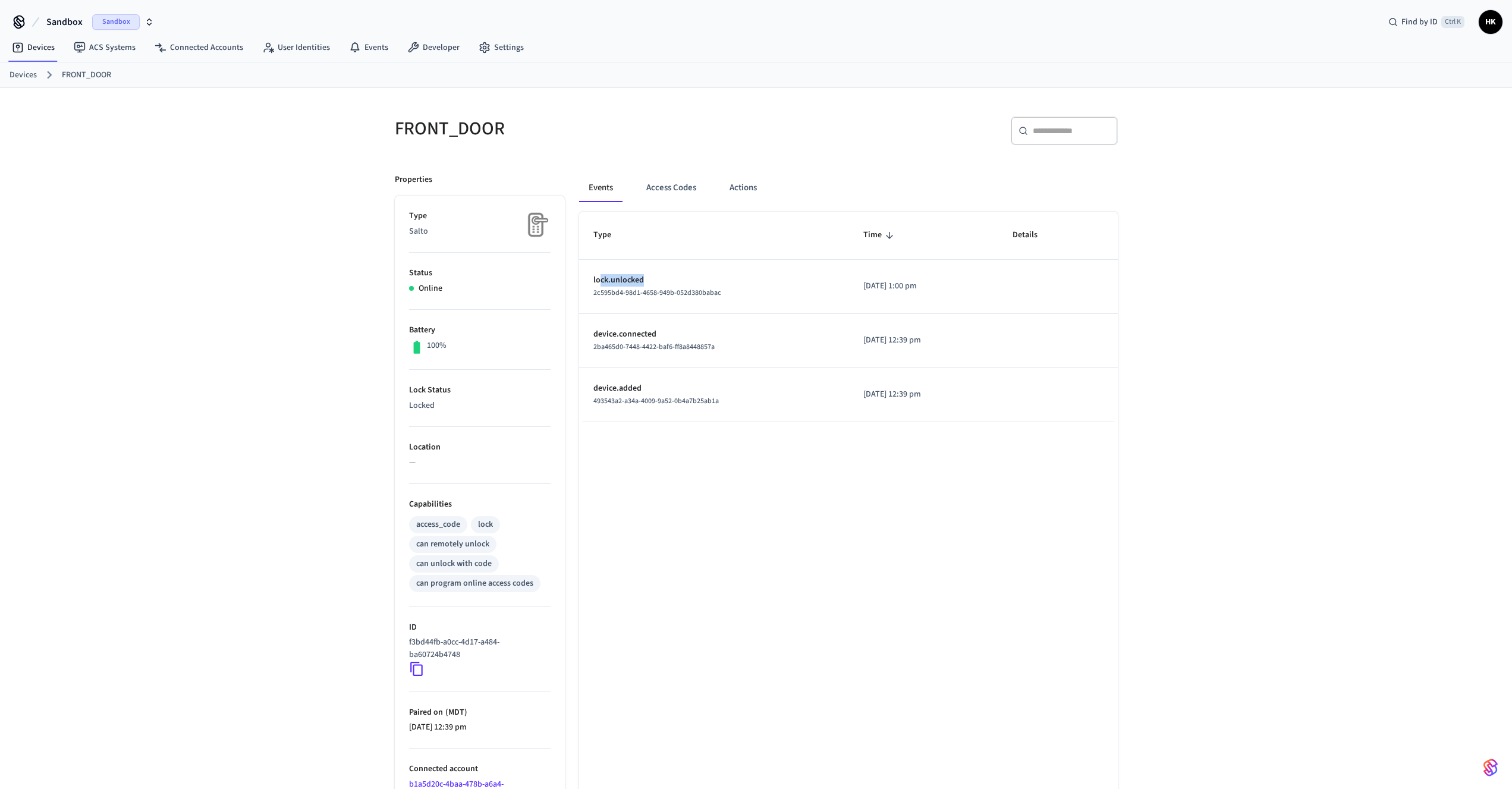
drag, startPoint x: 599, startPoint y: 278, endPoint x: 796, endPoint y: 283, distance: 197.1
click at [796, 283] on p "lock.unlocked" at bounding box center [714, 280] width 242 height 13
click at [1025, 300] on td "sticky table" at bounding box center [1058, 286] width 119 height 54
drag, startPoint x: 411, startPoint y: 400, endPoint x: 431, endPoint y: 405, distance: 20.6
click at [431, 405] on p "Locked" at bounding box center [480, 406] width 141 height 13
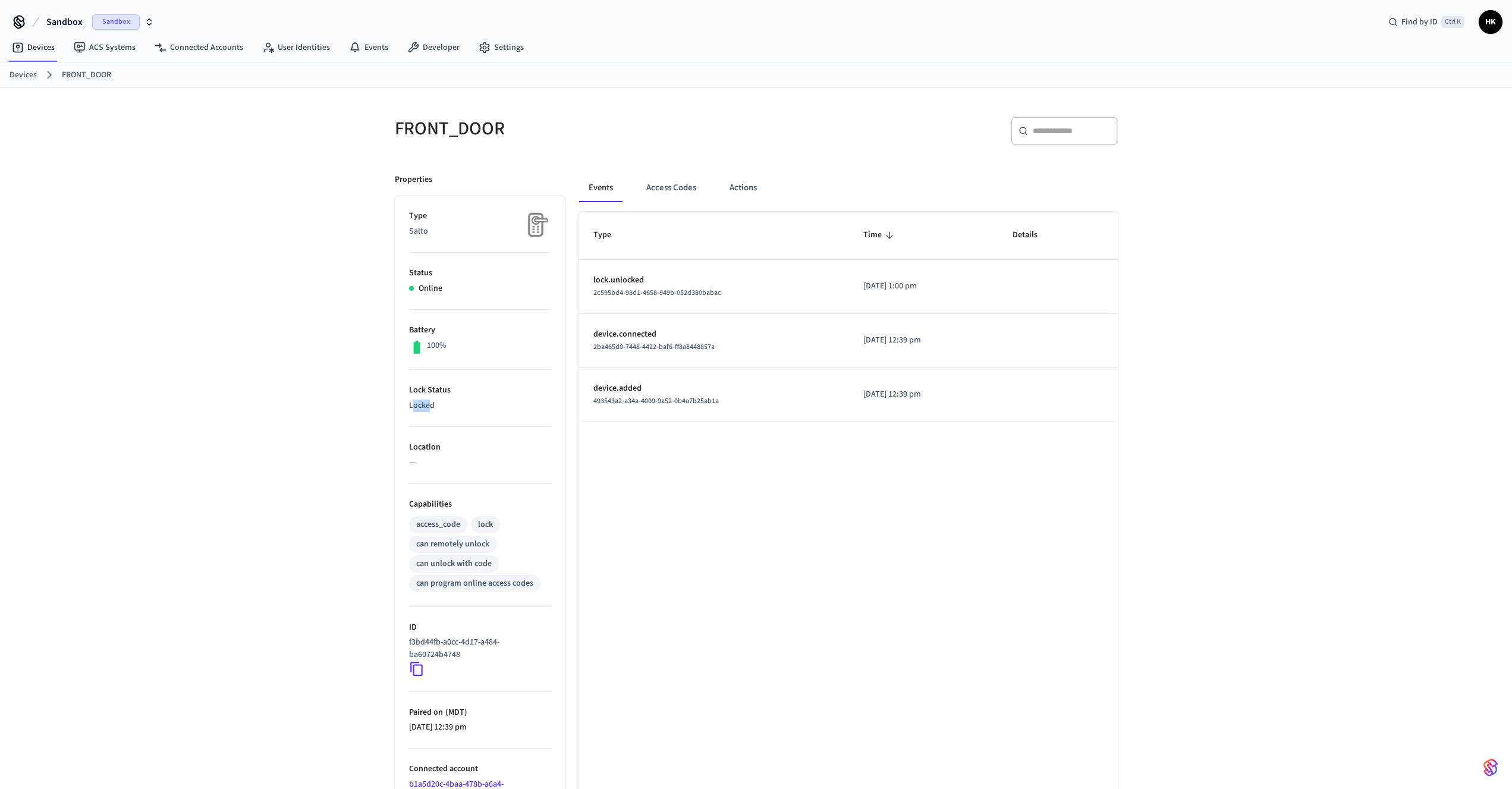
click at [428, 406] on p "Locked" at bounding box center [480, 406] width 141 height 13
drag, startPoint x: 599, startPoint y: 280, endPoint x: 905, endPoint y: 292, distance: 306.2
click at [905, 292] on tr "lock.unlocked 2c595bd4-98d1-4658-949b-052d380babac 2025/09/22 at 1:00 pm" at bounding box center [848, 286] width 539 height 54
click at [905, 292] on p "2025/09/22 at 1:00 pm" at bounding box center [923, 286] width 121 height 13
drag, startPoint x: 624, startPoint y: 298, endPoint x: 811, endPoint y: 438, distance: 233.6
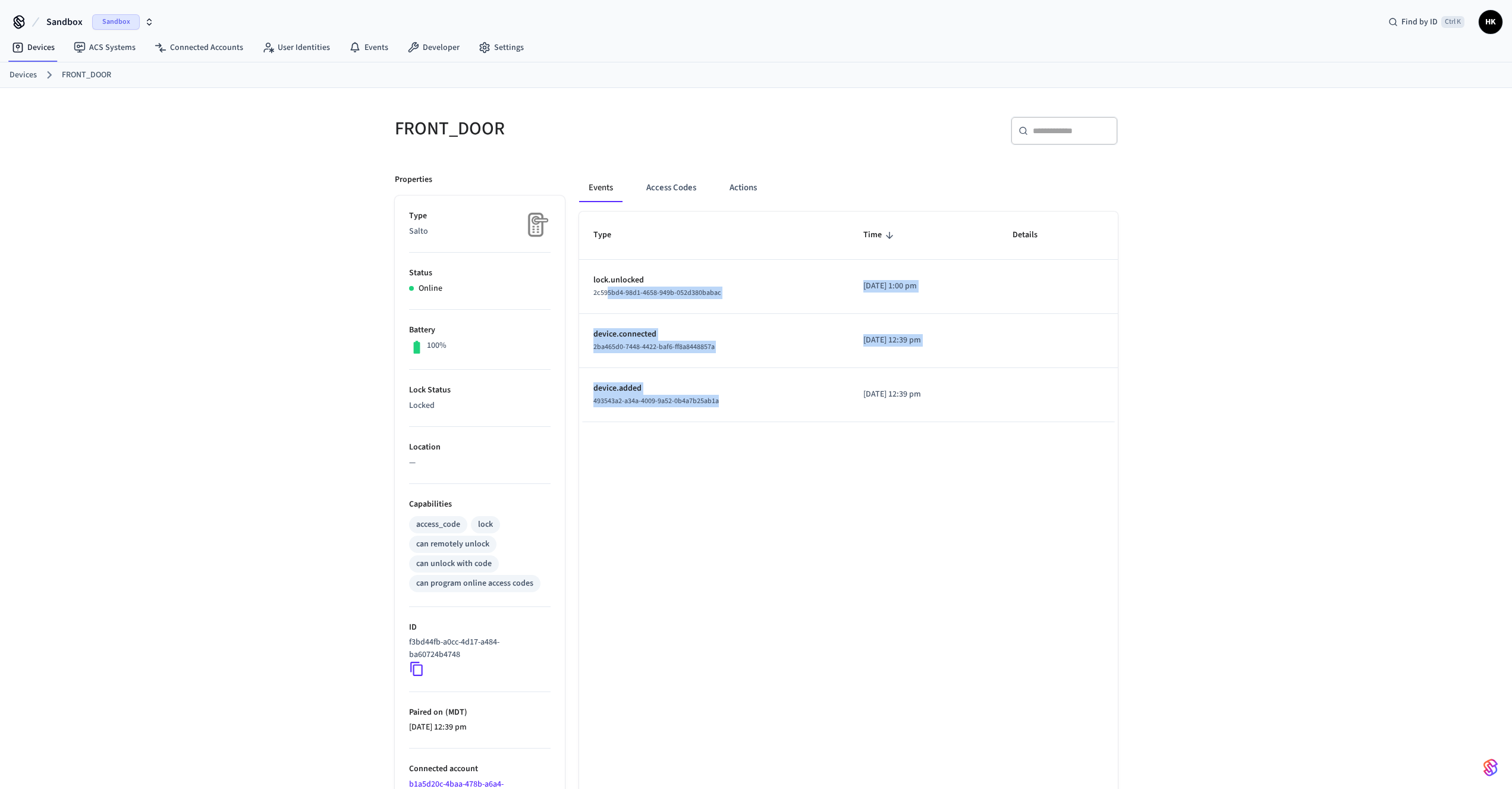
click at [805, 422] on div "Type Time Details lock.unlocked 2c595bd4-98d1-4658-949b-052d380babac 2025/09/22…" at bounding box center [848, 317] width 539 height 210
click at [887, 380] on td "2025/09/22 at 12:39 pm" at bounding box center [924, 394] width 149 height 54
click at [744, 187] on button "Actions" at bounding box center [743, 188] width 47 height 29
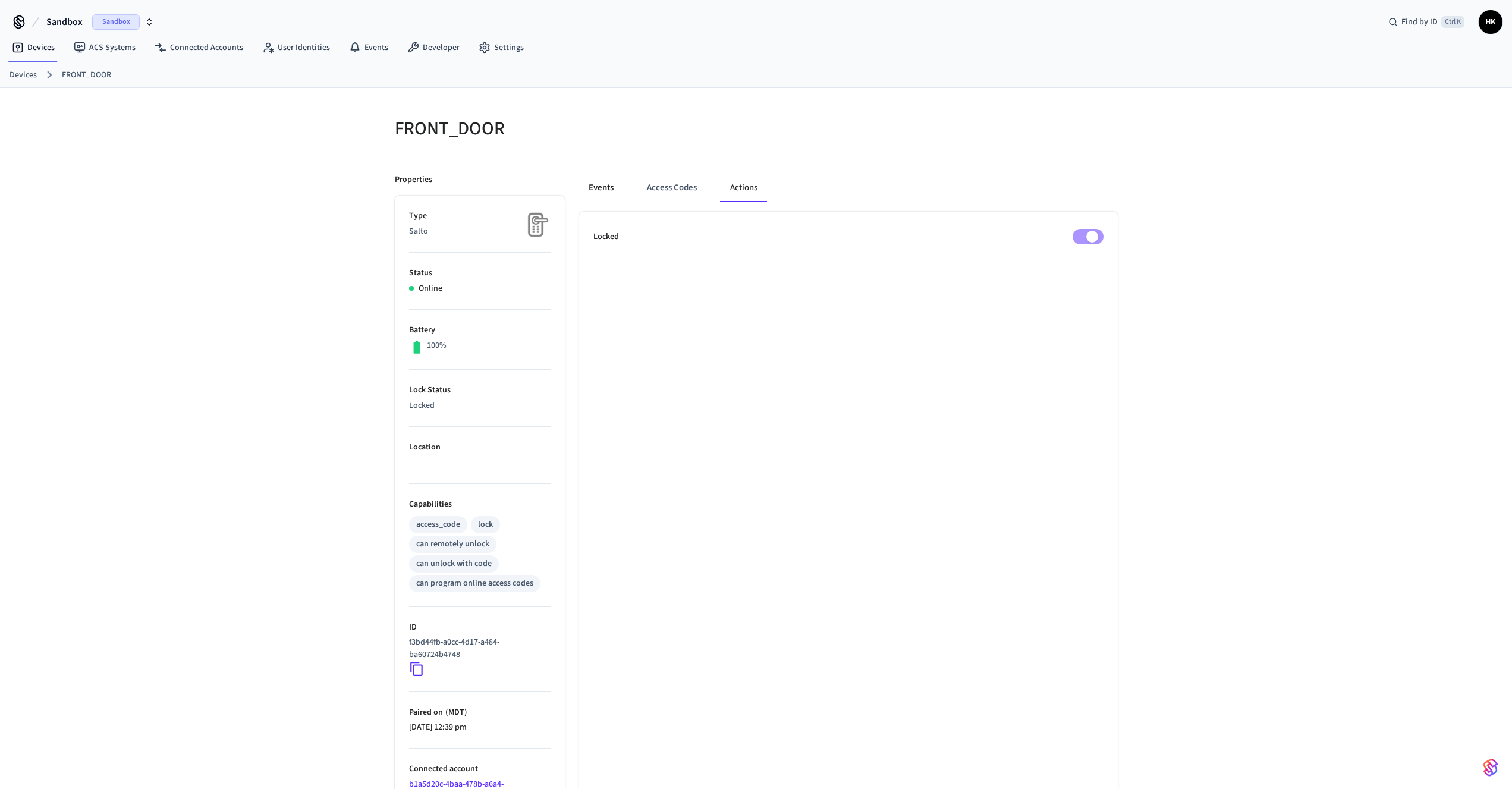
click at [582, 186] on button "Events" at bounding box center [600, 188] width 44 height 29
click at [743, 192] on button "Actions" at bounding box center [743, 188] width 47 height 29
click at [618, 180] on button "Events" at bounding box center [600, 188] width 44 height 29
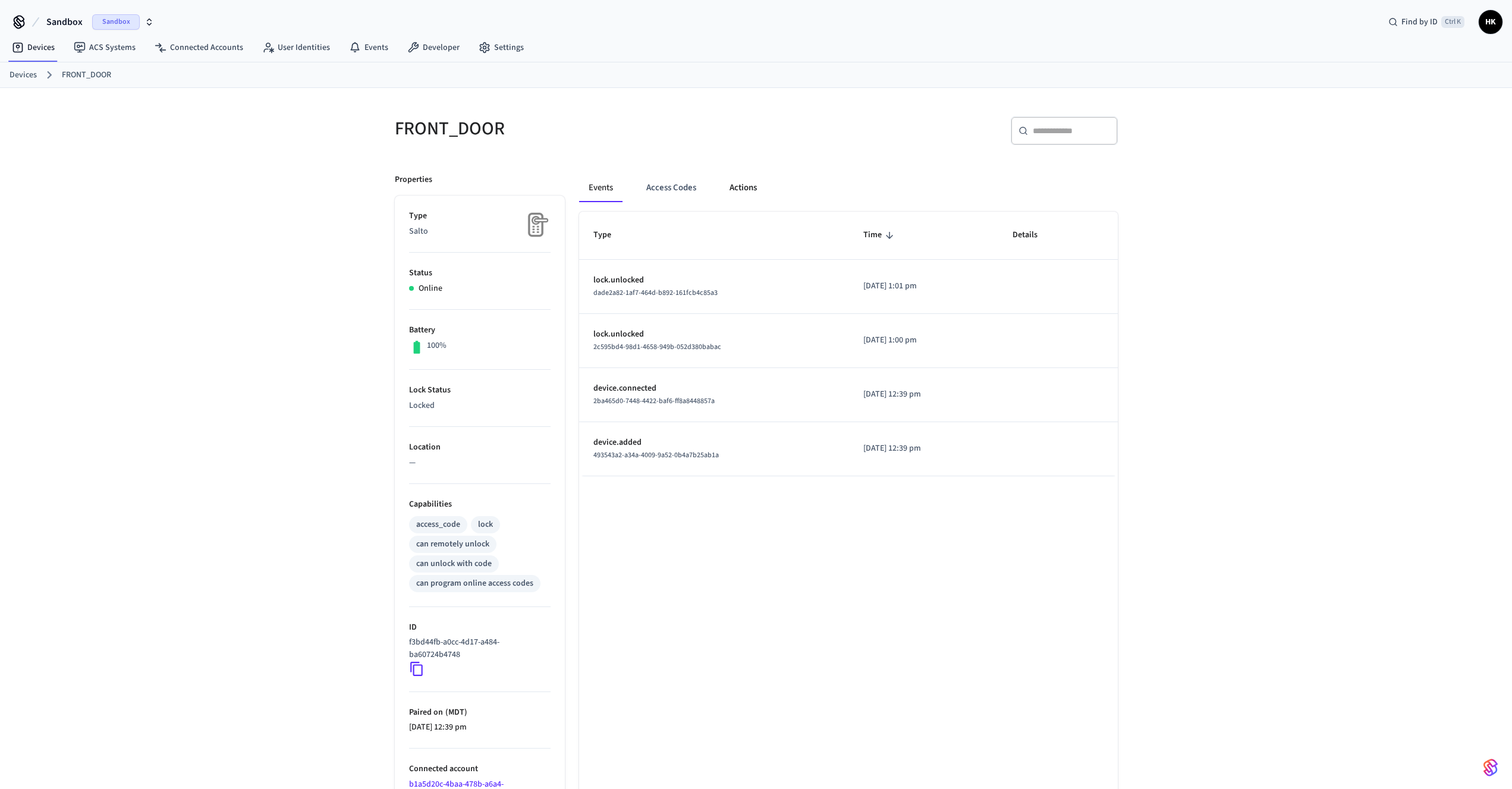
click at [759, 195] on button "Actions" at bounding box center [743, 188] width 47 height 29
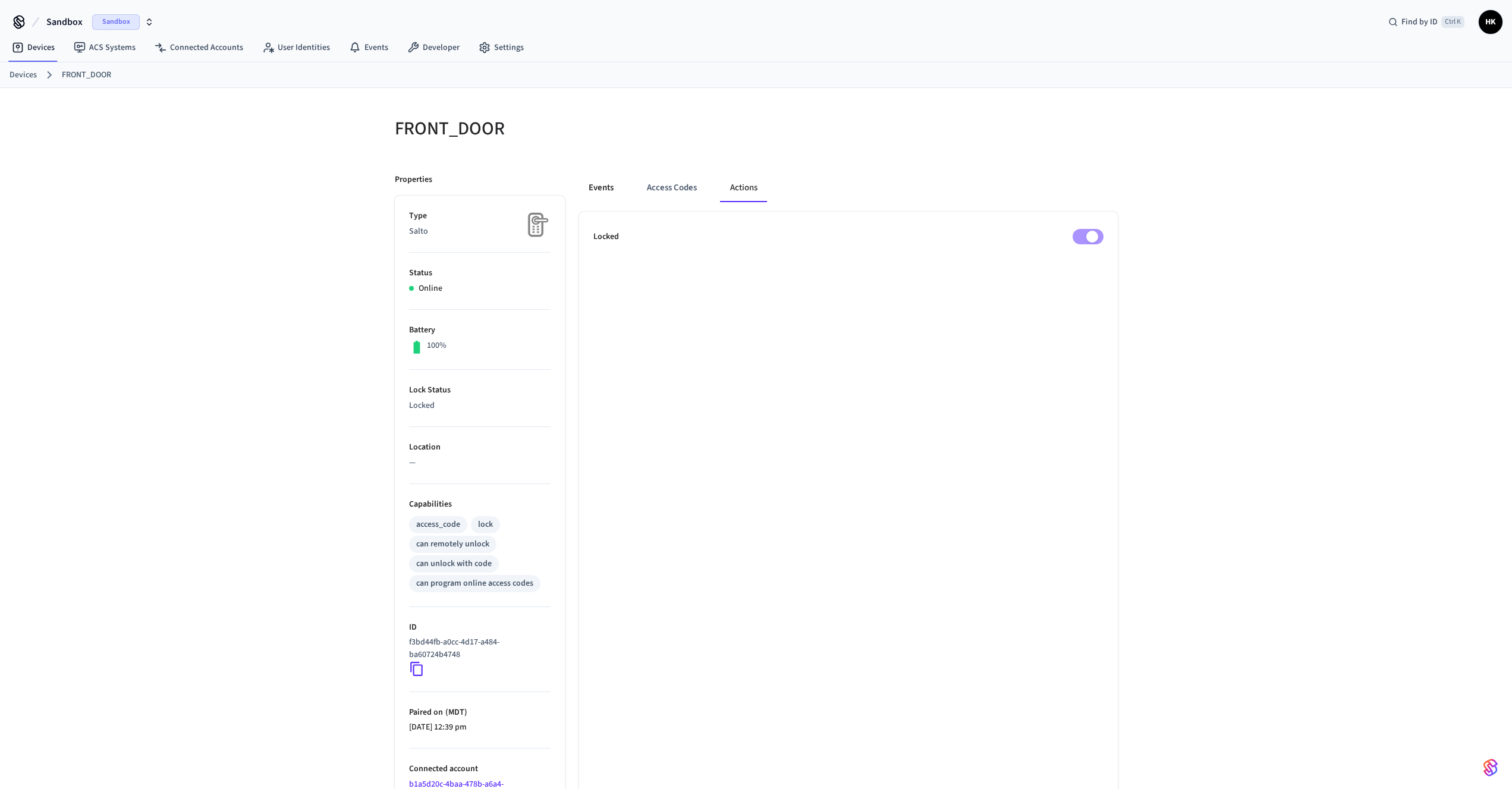
click at [610, 190] on button "Events" at bounding box center [600, 188] width 44 height 29
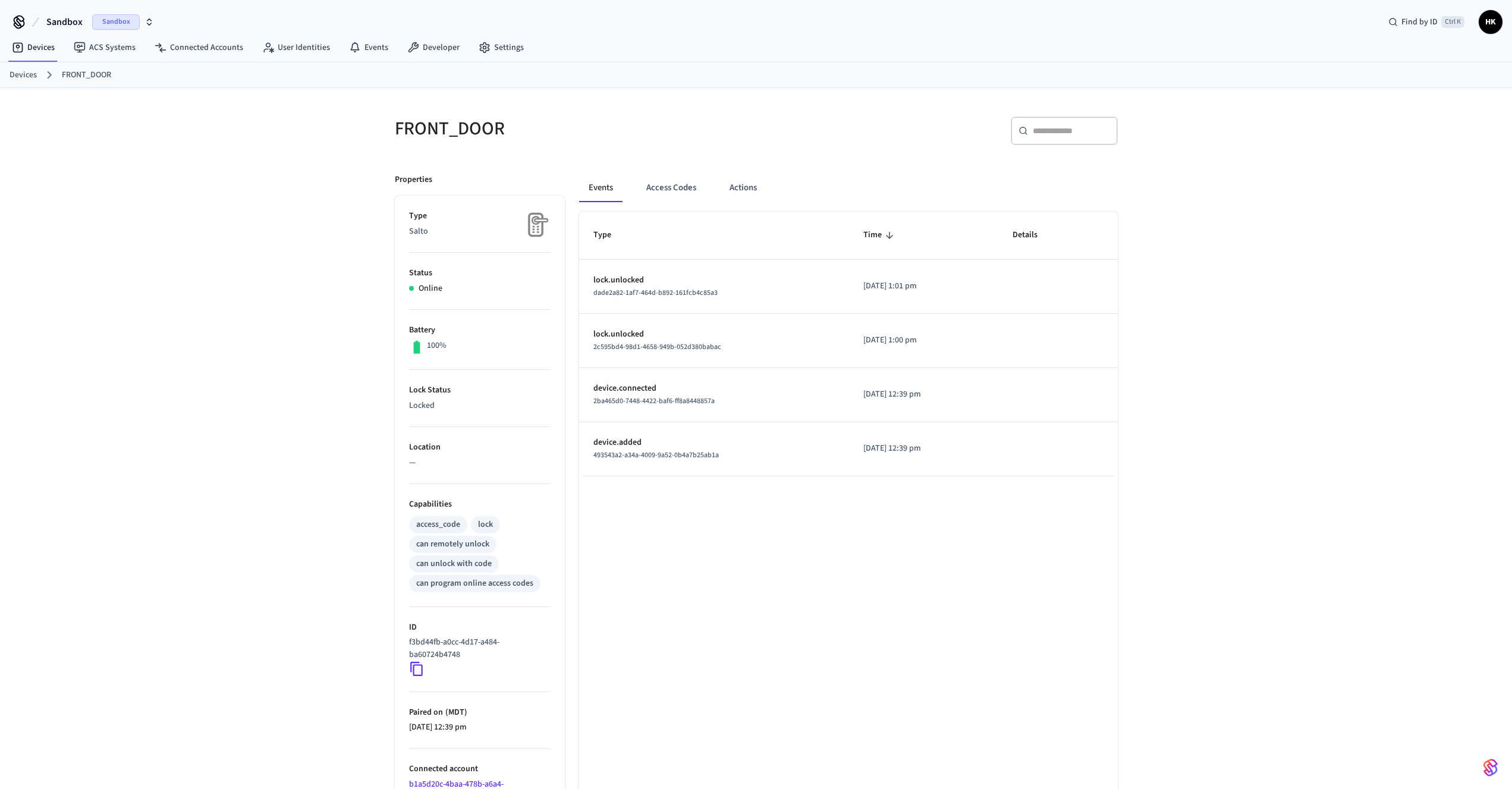
click at [20, 81] on link "Devices" at bounding box center [23, 75] width 27 height 13
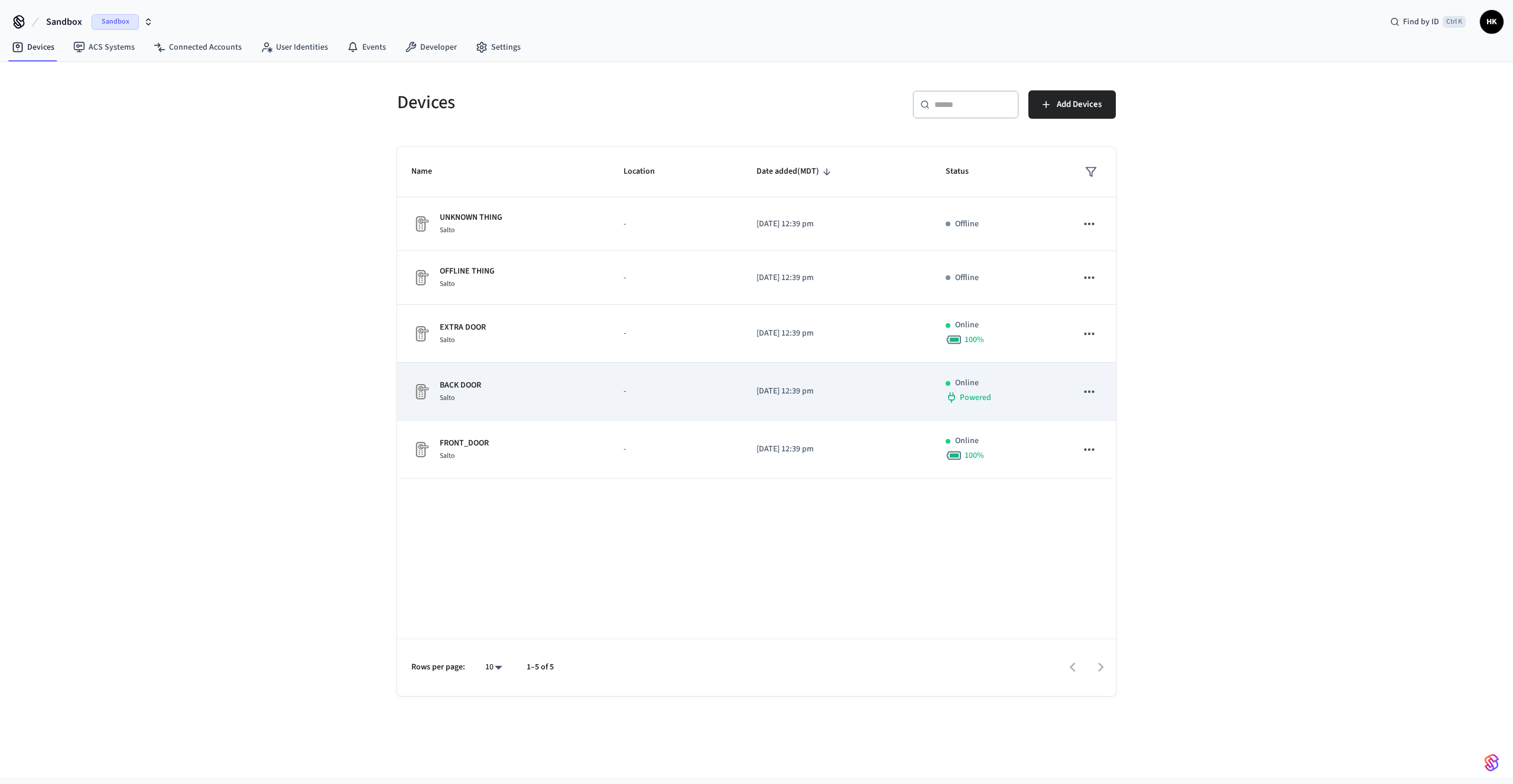
click at [512, 399] on div "BACK DOOR Salto" at bounding box center [503, 392] width 184 height 25
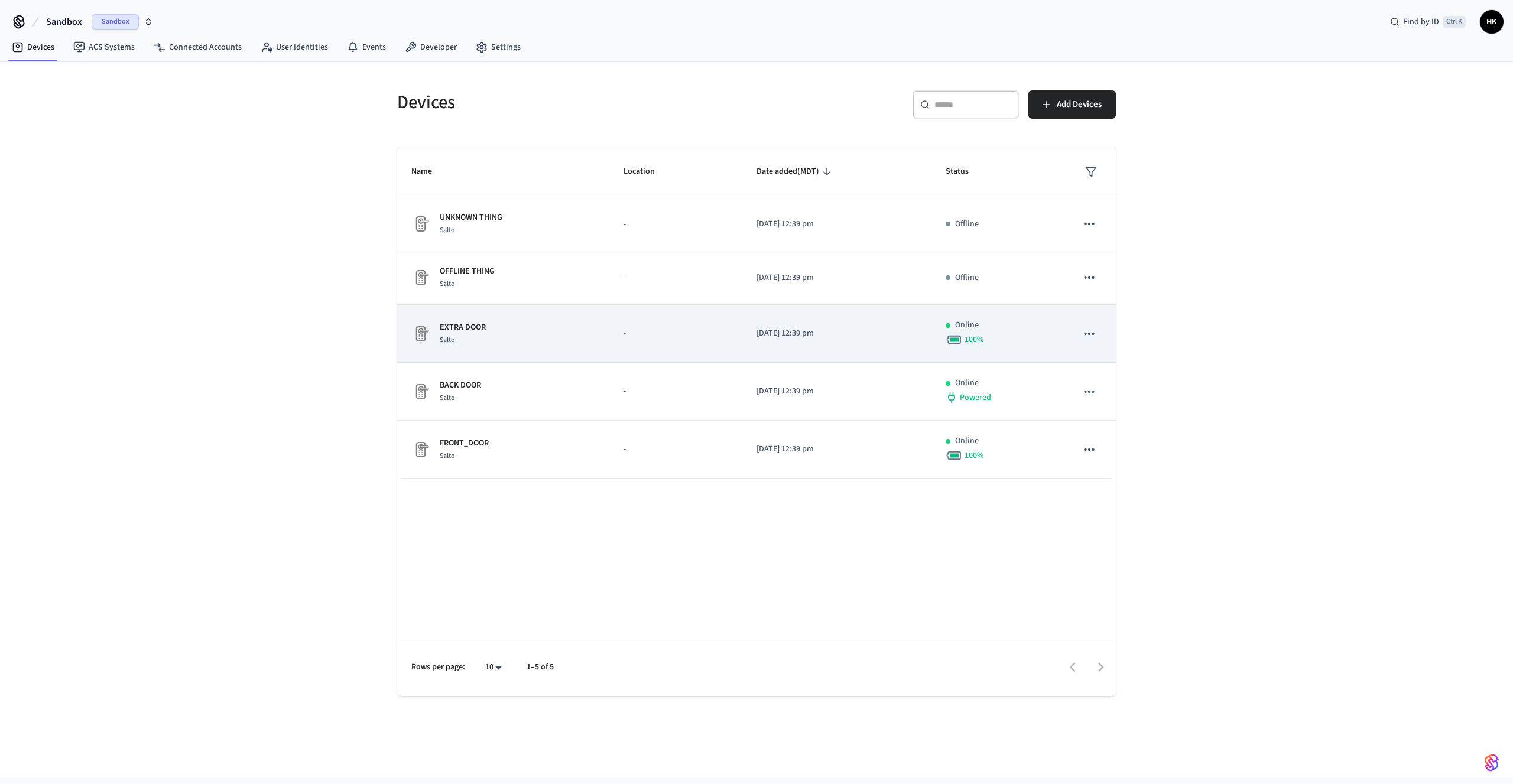
click at [486, 335] on div "EXTRA DOOR Salto" at bounding box center [503, 334] width 184 height 25
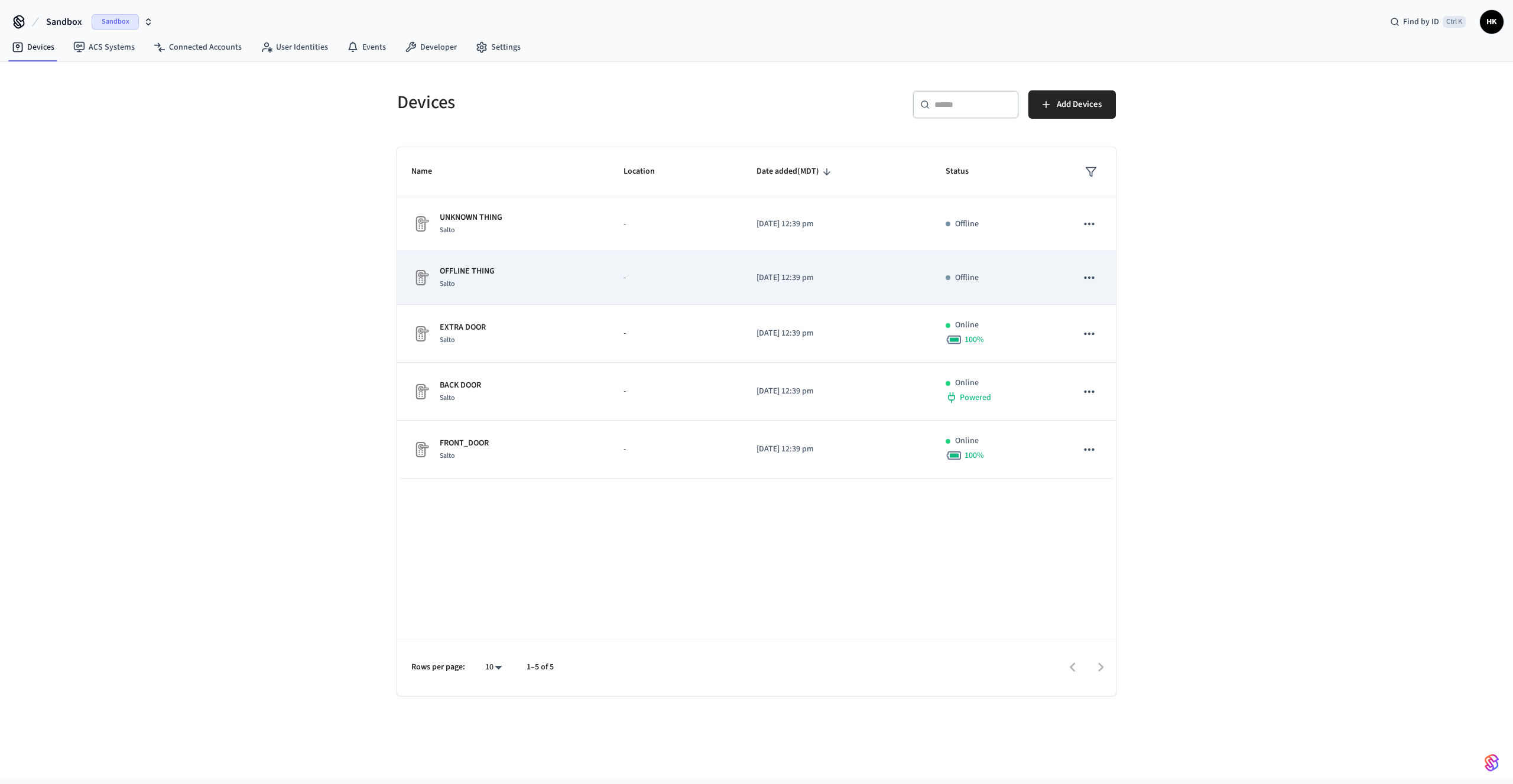
click at [533, 277] on div "OFFLINE THING Salto" at bounding box center [503, 278] width 184 height 25
